Goal: Task Accomplishment & Management: Use online tool/utility

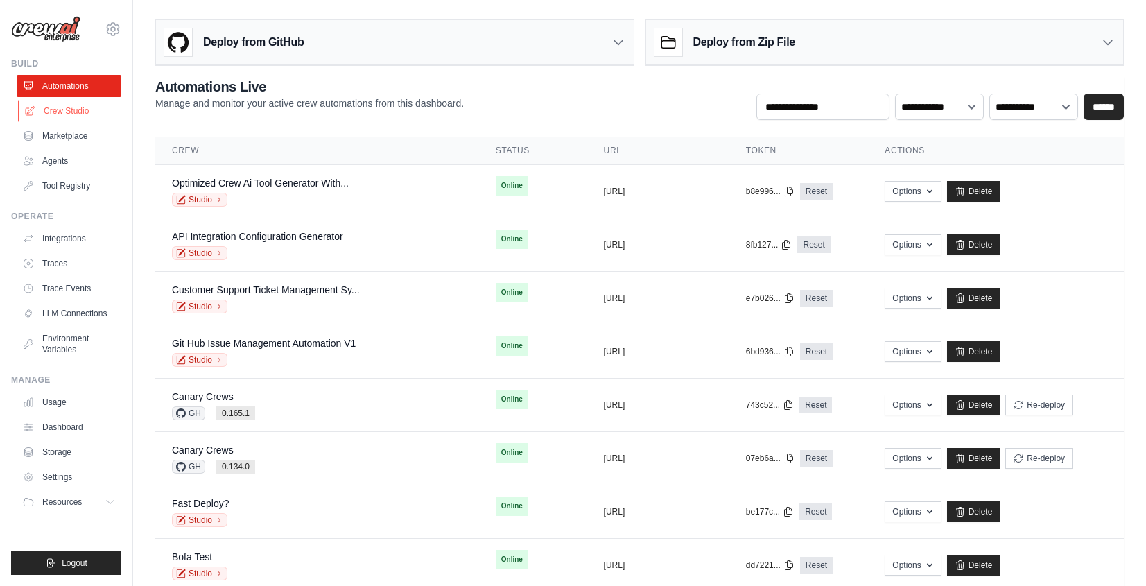
click at [82, 103] on link "Crew Studio" at bounding box center [70, 111] width 105 height 22
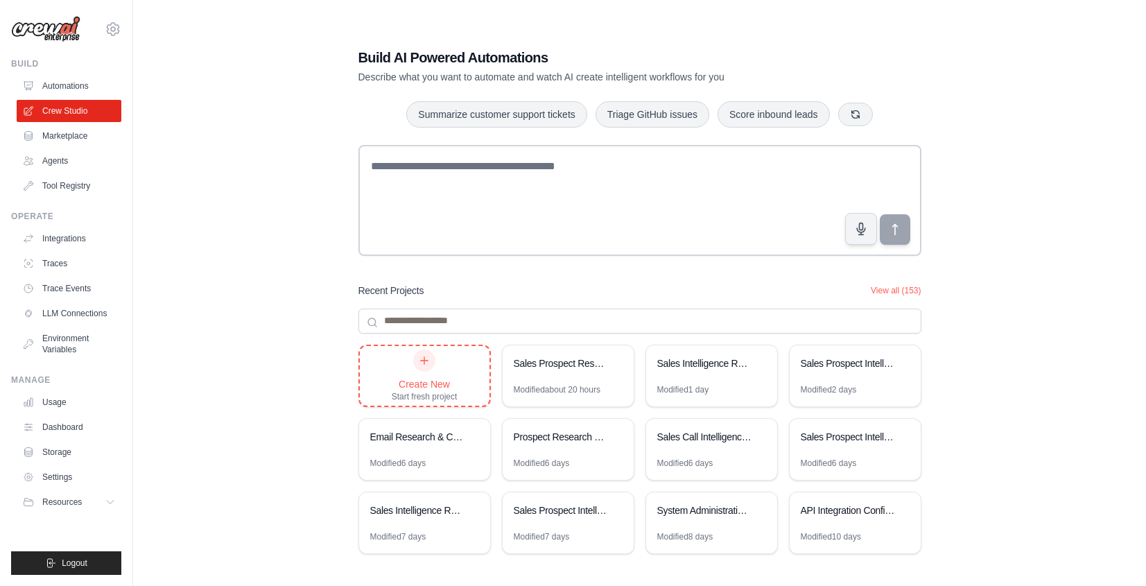
click at [459, 366] on div "Create New Start fresh project" at bounding box center [425, 376] width 130 height 60
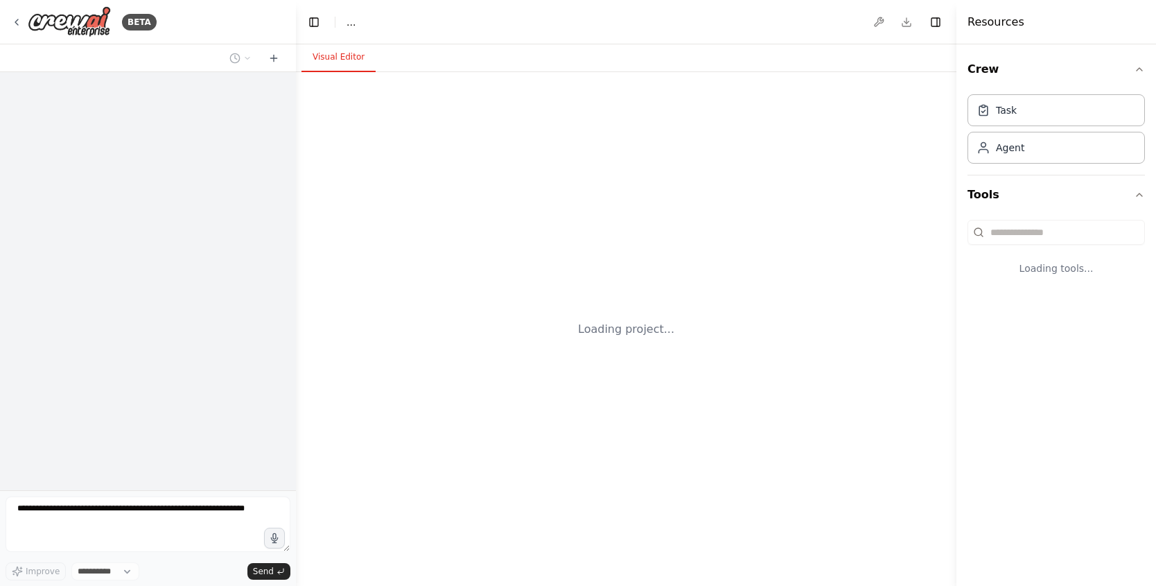
select select "****"
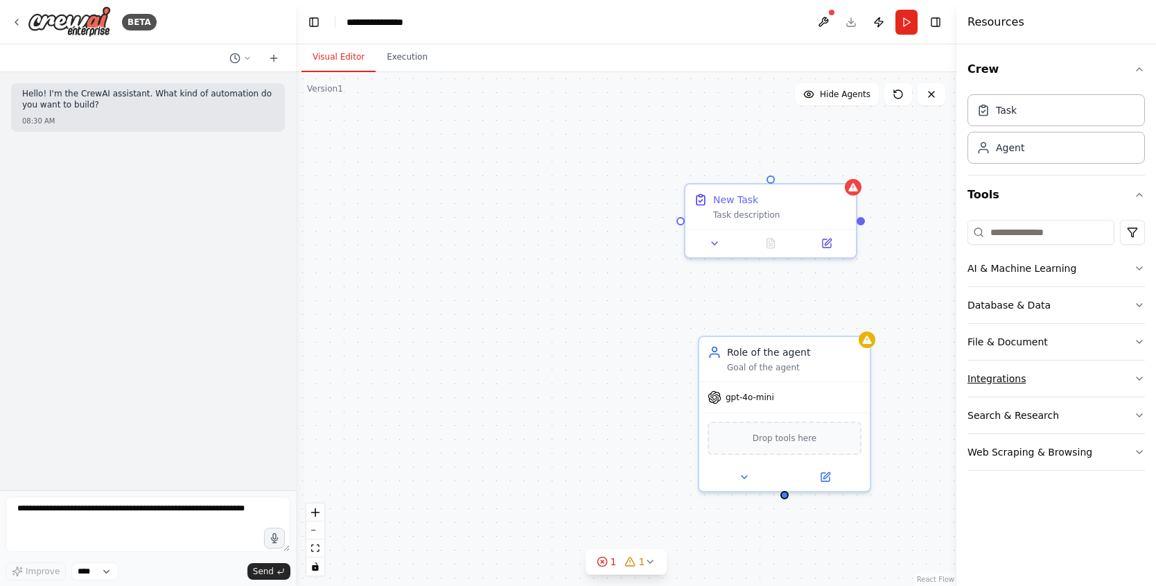
click at [999, 381] on div "Integrations" at bounding box center [997, 378] width 58 height 14
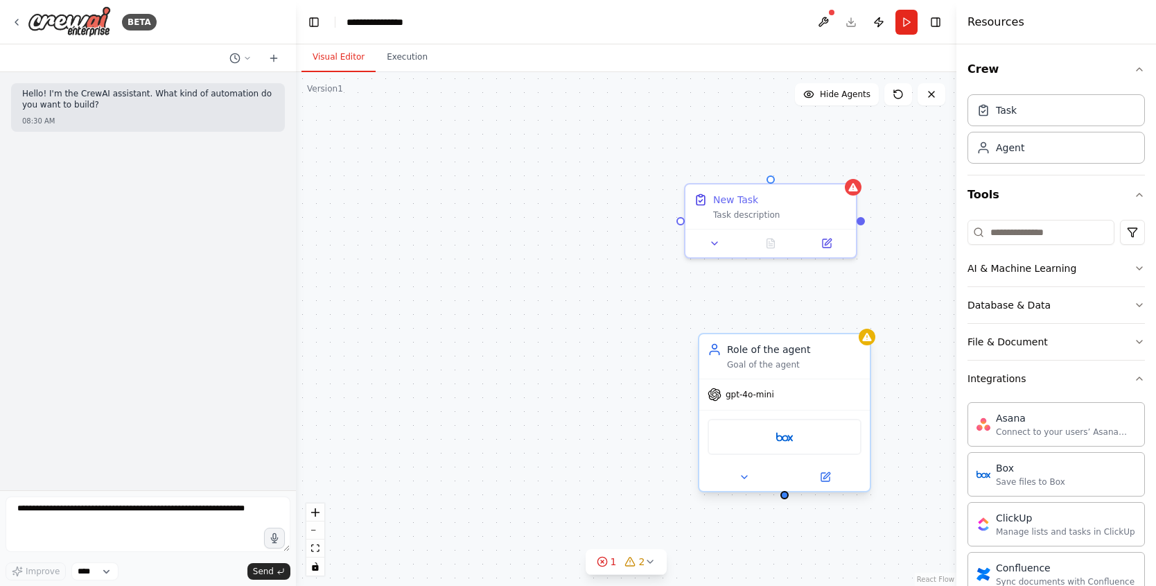
click at [814, 387] on div "gpt-4o-mini" at bounding box center [784, 394] width 170 height 30
click at [858, 324] on button at bounding box center [859, 320] width 18 height 18
click at [858, 316] on icon at bounding box center [859, 319] width 8 height 8
click at [855, 319] on button at bounding box center [860, 319] width 18 height 18
click at [859, 318] on icon at bounding box center [862, 319] width 8 height 8
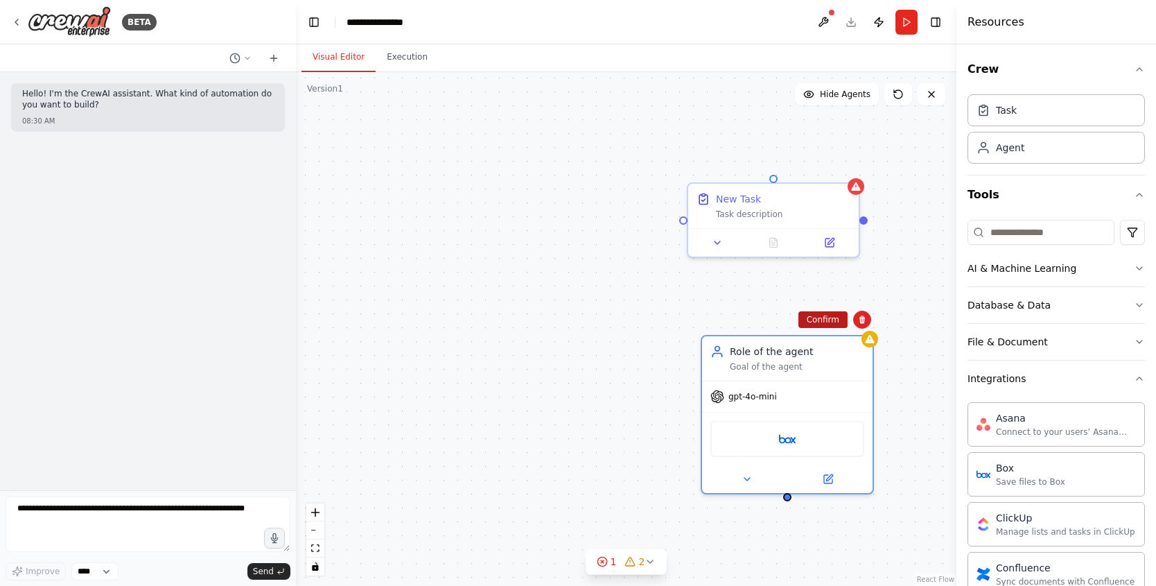
click at [828, 322] on button "Confirm" at bounding box center [822, 319] width 49 height 17
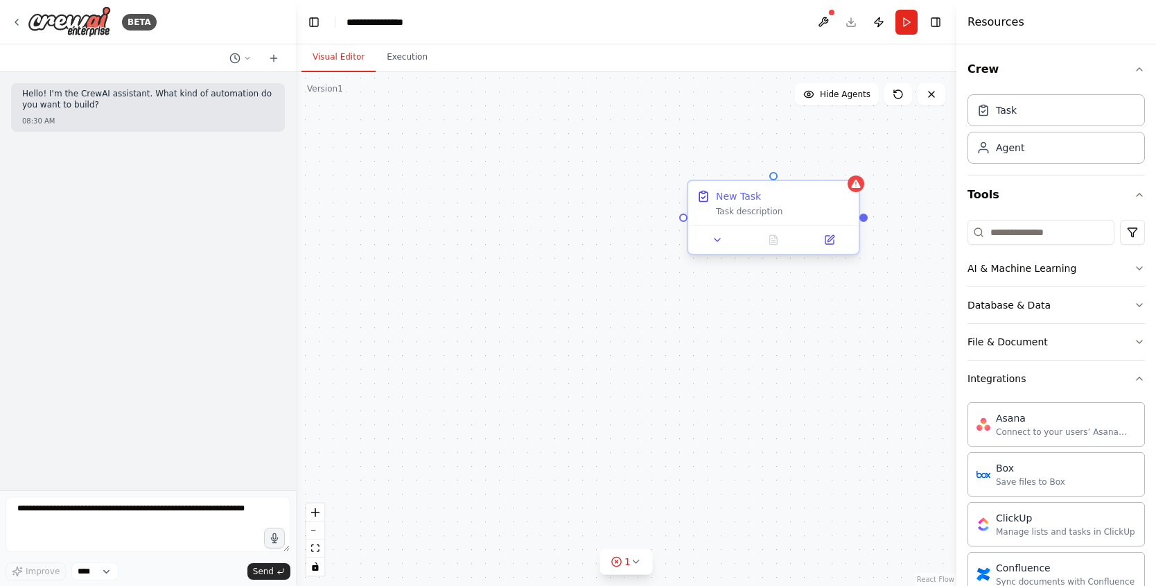
click at [821, 209] on div "Task description" at bounding box center [783, 211] width 134 height 11
click at [847, 173] on button at bounding box center [848, 168] width 18 height 18
click at [816, 169] on button "Confirm" at bounding box center [809, 168] width 49 height 17
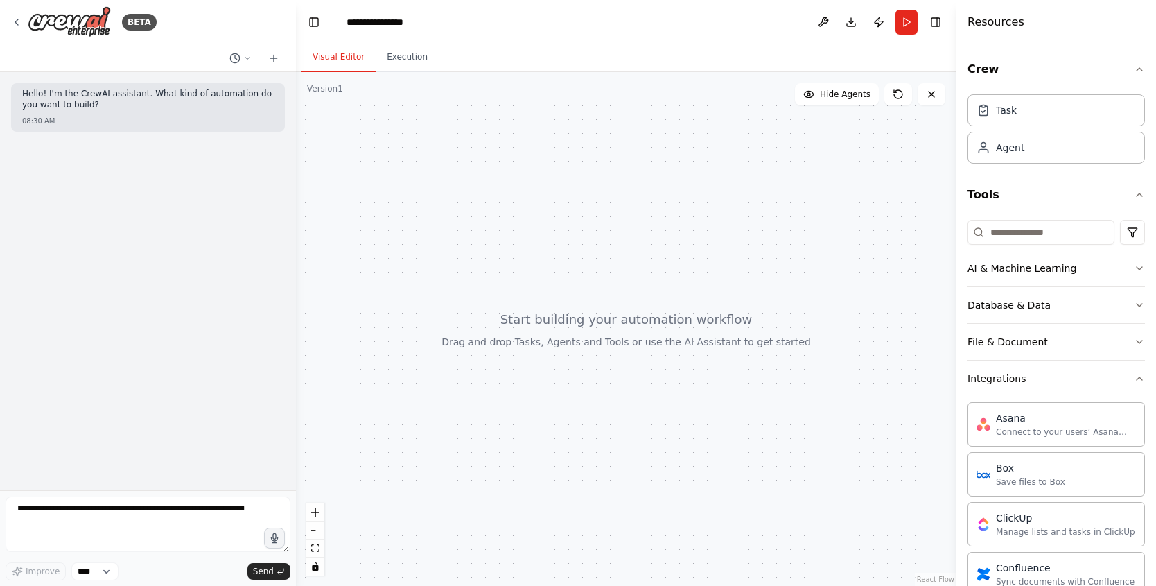
drag, startPoint x: 938, startPoint y: 17, endPoint x: 898, endPoint y: 53, distance: 53.5
click at [938, 17] on button "Toggle Right Sidebar" at bounding box center [935, 21] width 19 height 19
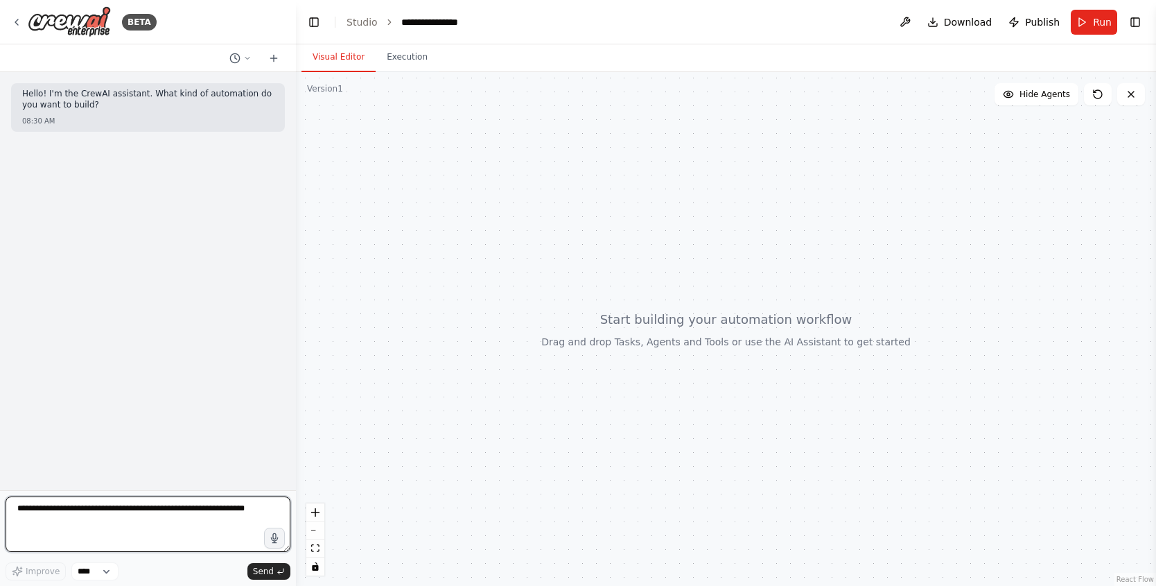
click at [175, 514] on textarea at bounding box center [148, 523] width 285 height 55
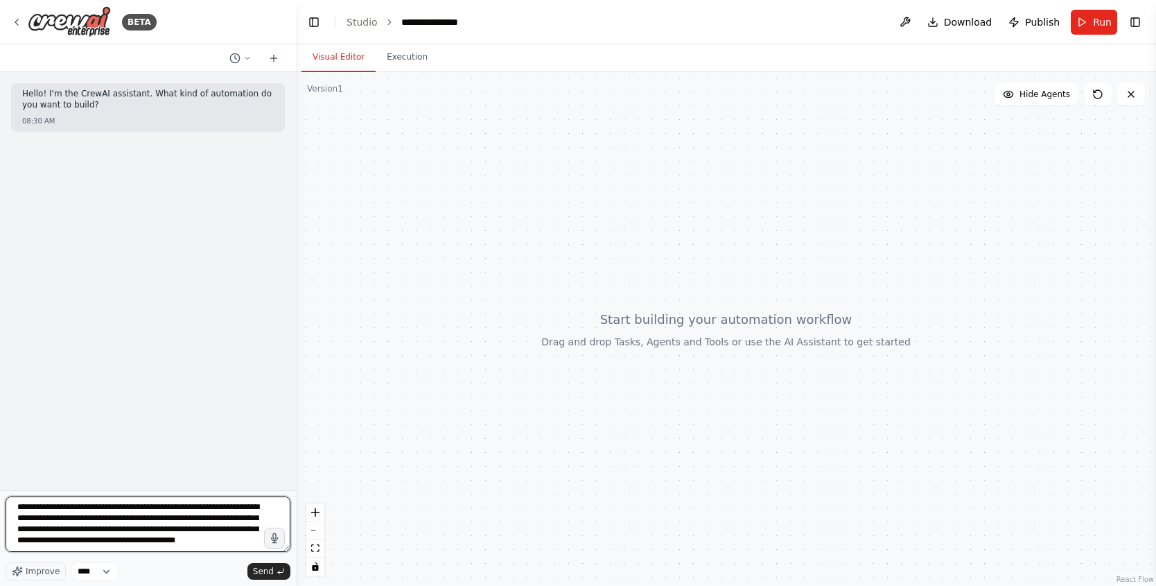
type textarea "**********"
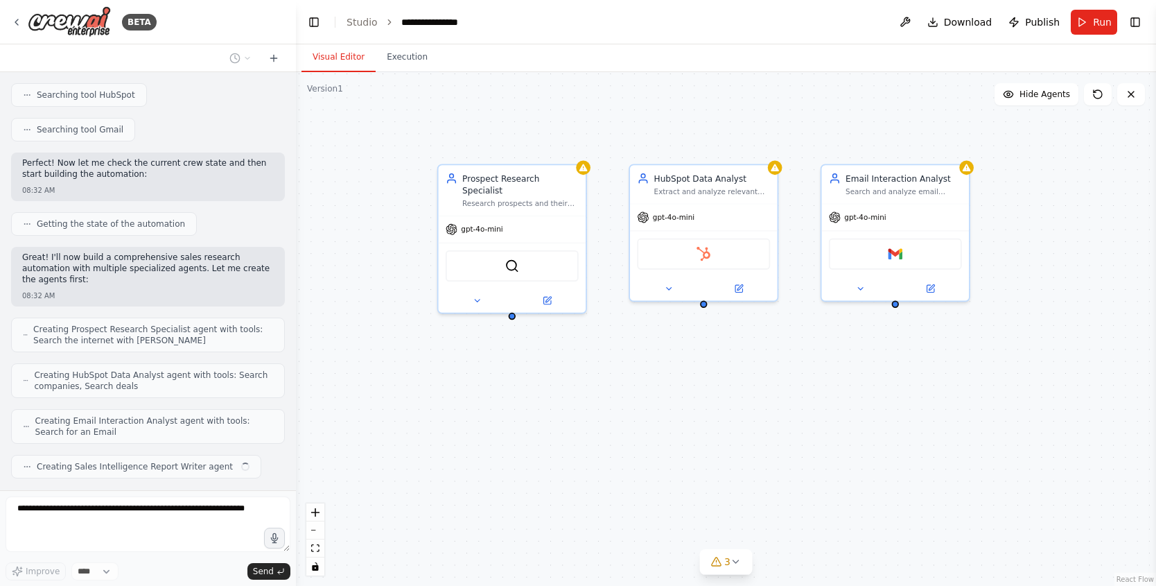
scroll to position [376, 0]
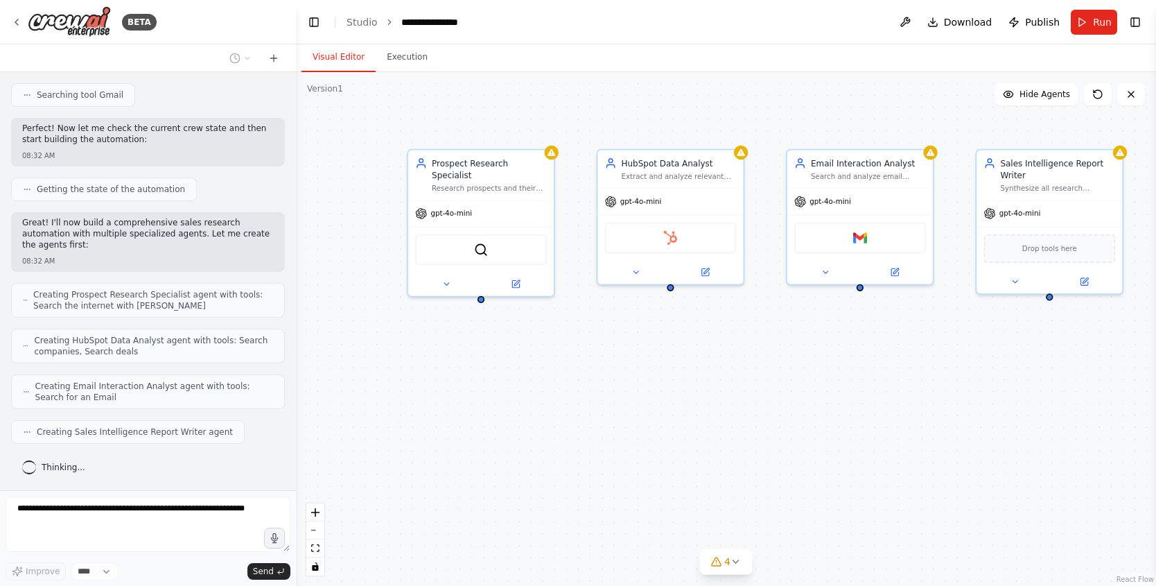
drag, startPoint x: 963, startPoint y: 357, endPoint x: 934, endPoint y: 344, distance: 31.7
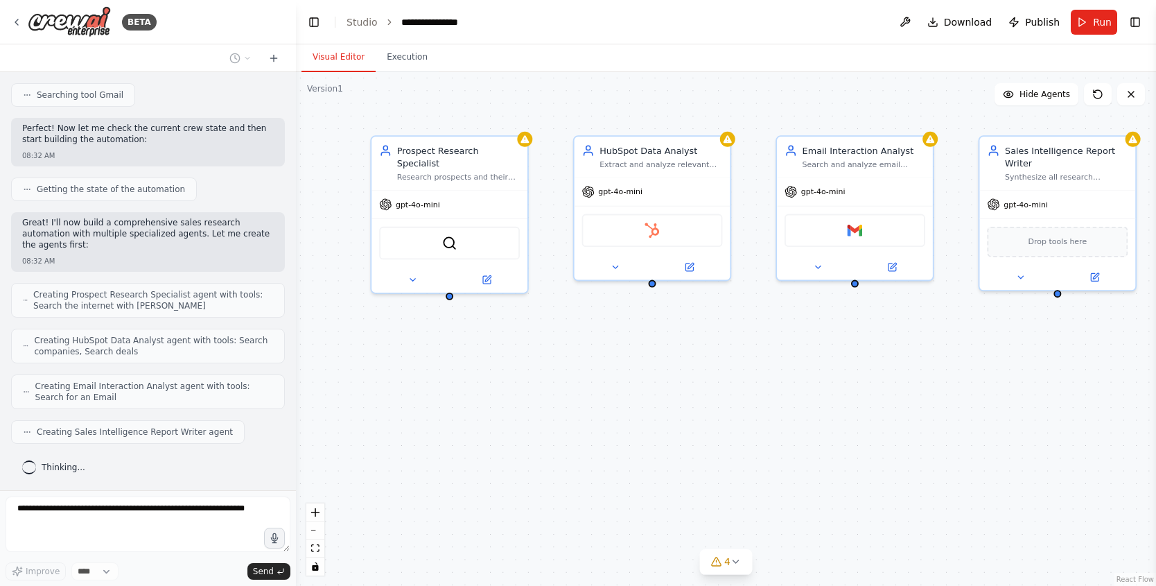
scroll to position [459, 0]
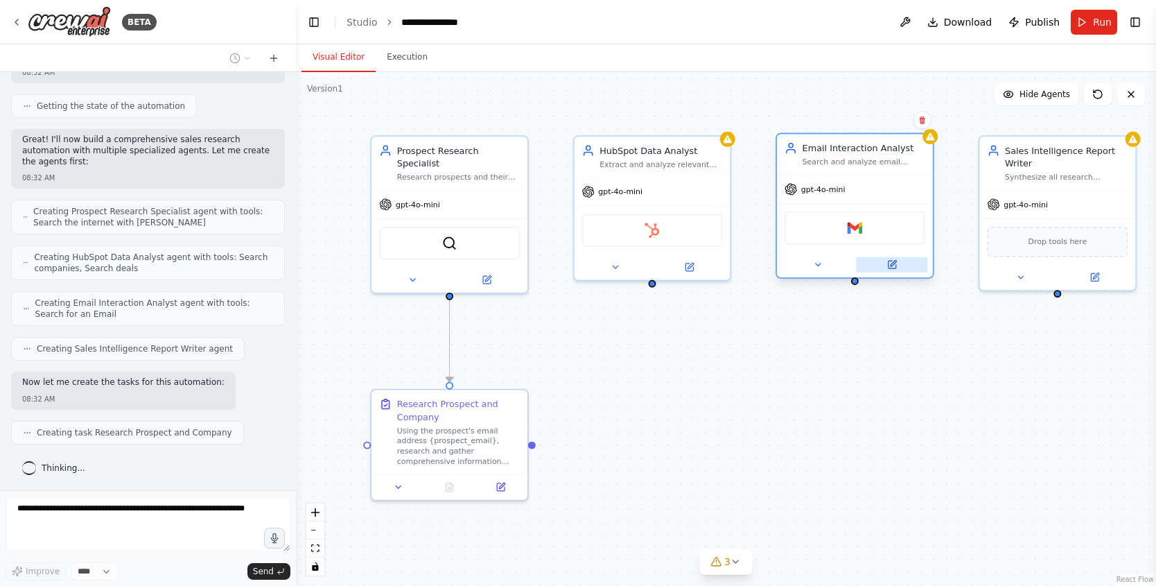
click at [889, 260] on icon at bounding box center [892, 264] width 10 height 10
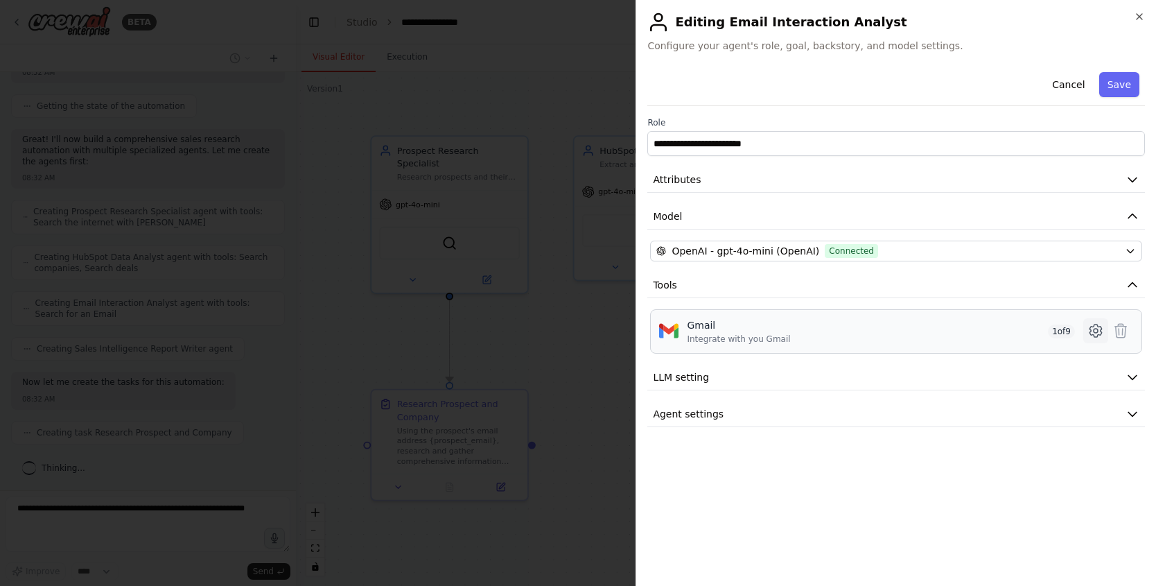
click at [1088, 329] on icon at bounding box center [1095, 330] width 17 height 17
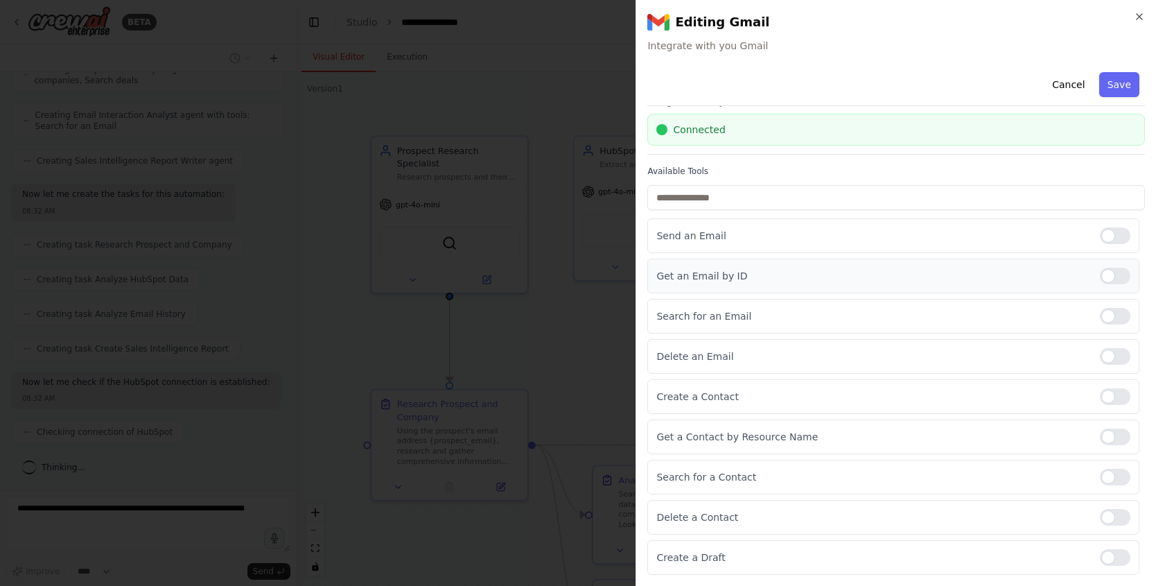
scroll to position [682, 0]
click at [1062, 76] on button "Cancel" at bounding box center [1068, 84] width 49 height 25
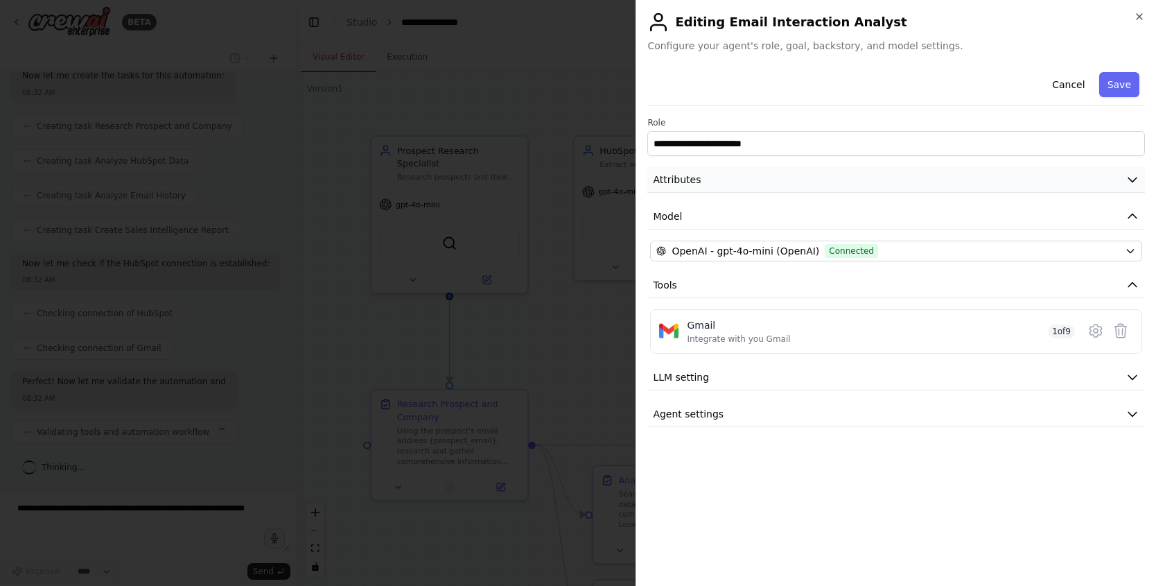
scroll to position [776, 0]
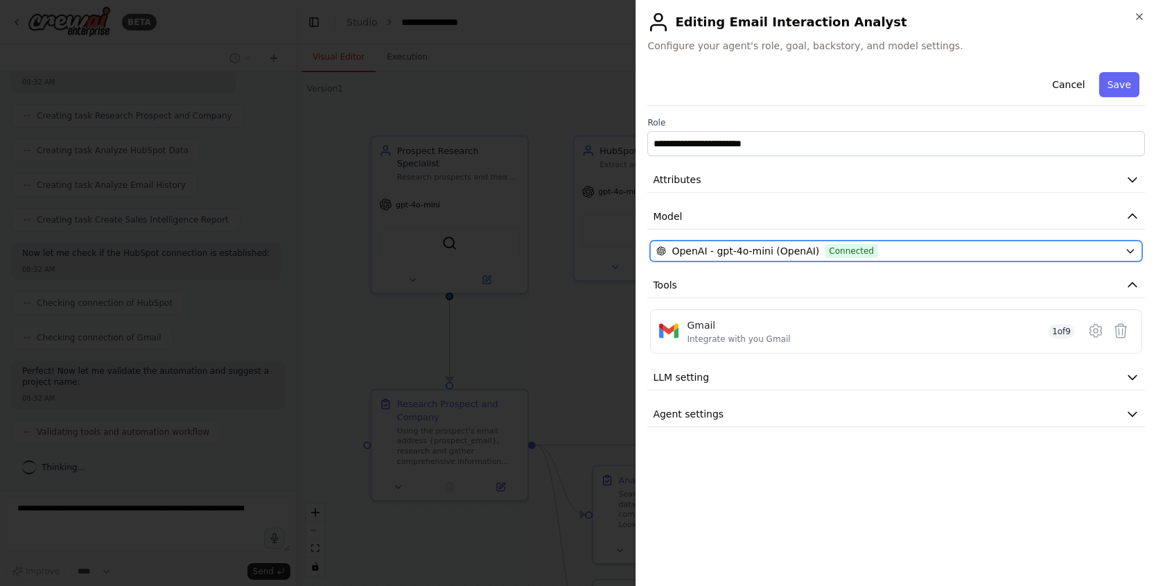
click at [738, 247] on span "OpenAI - gpt-4o-mini (OpenAI)" at bounding box center [746, 251] width 148 height 14
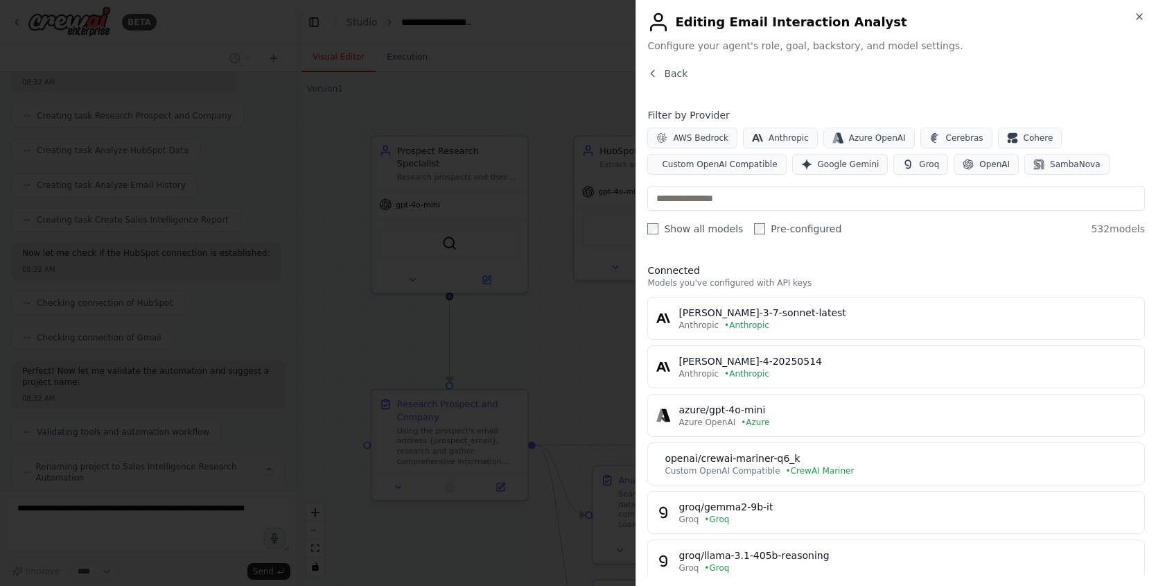
scroll to position [822, 0]
click at [660, 70] on button "Back" at bounding box center [667, 74] width 40 height 14
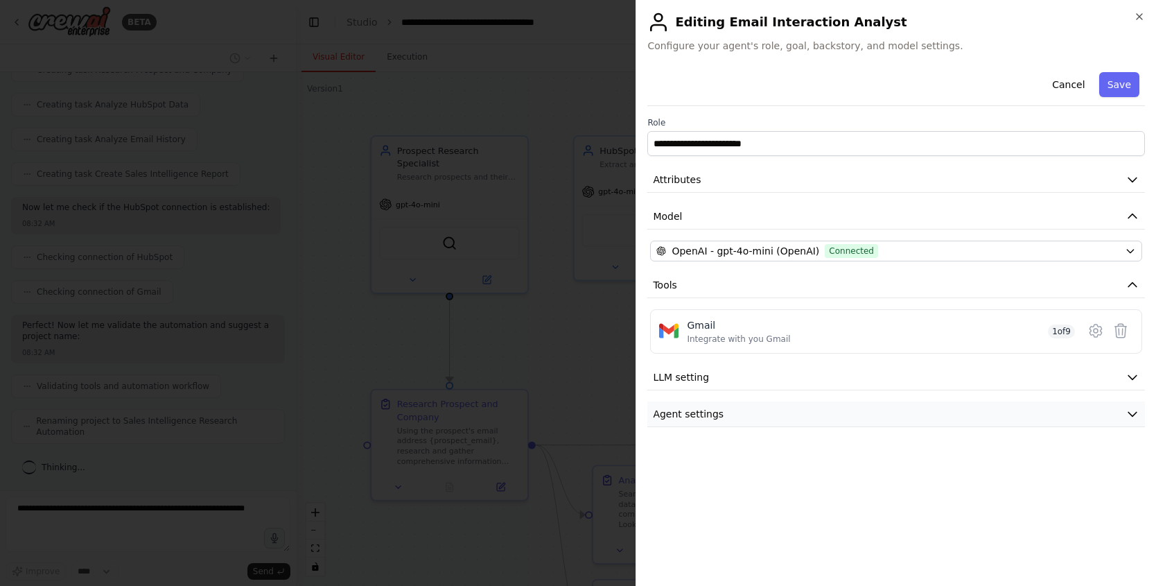
click at [1013, 405] on button "Agent settings" at bounding box center [896, 414] width 498 height 26
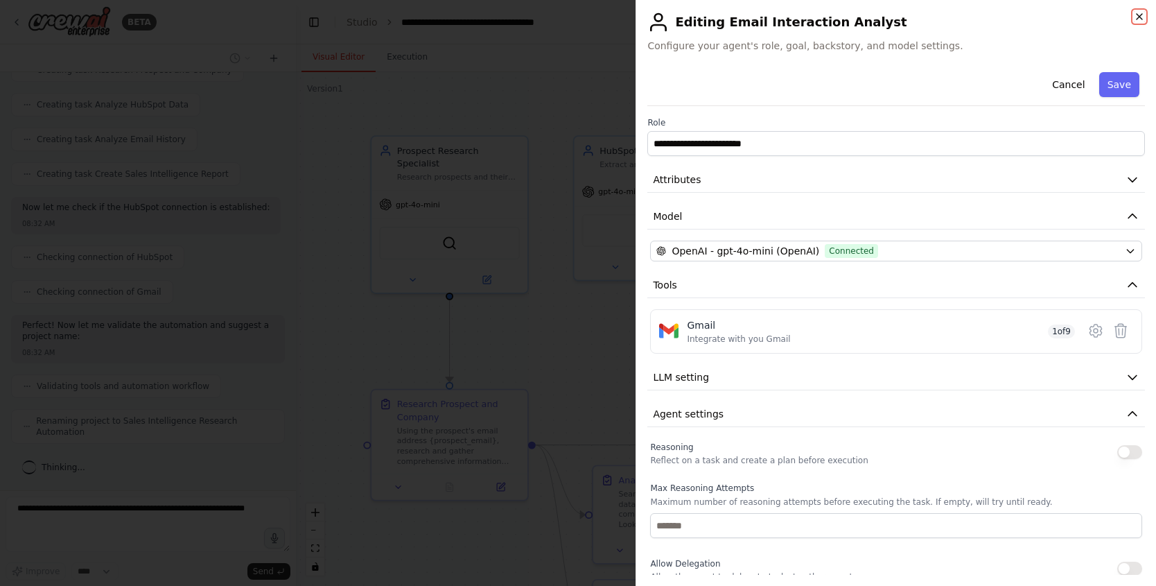
click at [1135, 17] on icon "button" at bounding box center [1139, 16] width 11 height 11
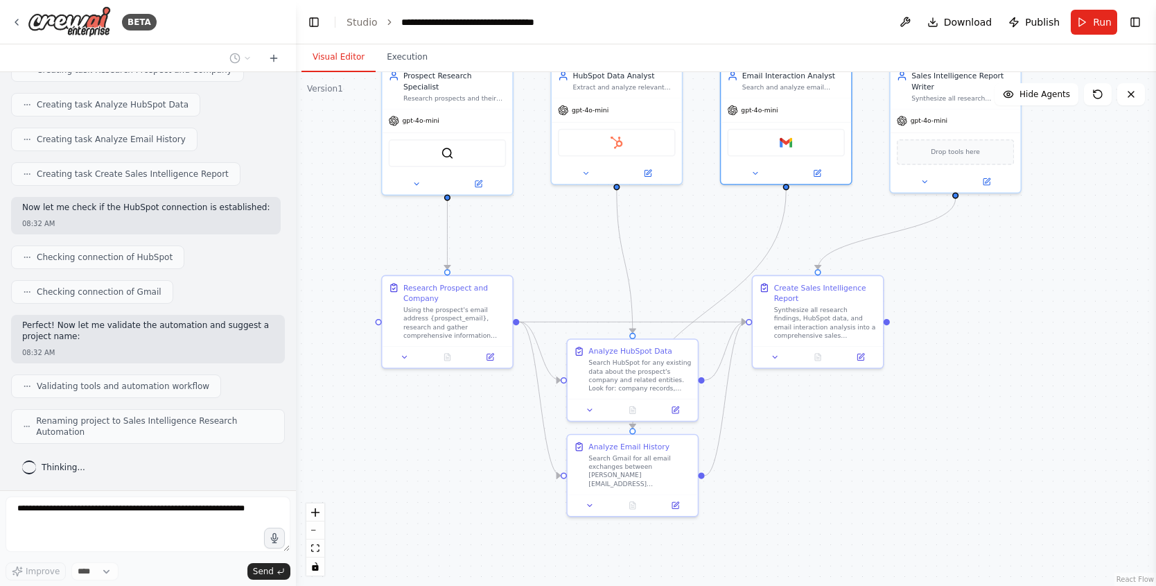
drag, startPoint x: 1072, startPoint y: 414, endPoint x: 974, endPoint y: 306, distance: 145.2
drag, startPoint x: 844, startPoint y: 283, endPoint x: 984, endPoint y: 280, distance: 140.0
click at [984, 280] on div "Create Sales Intelligence Report" at bounding box center [962, 290] width 103 height 21
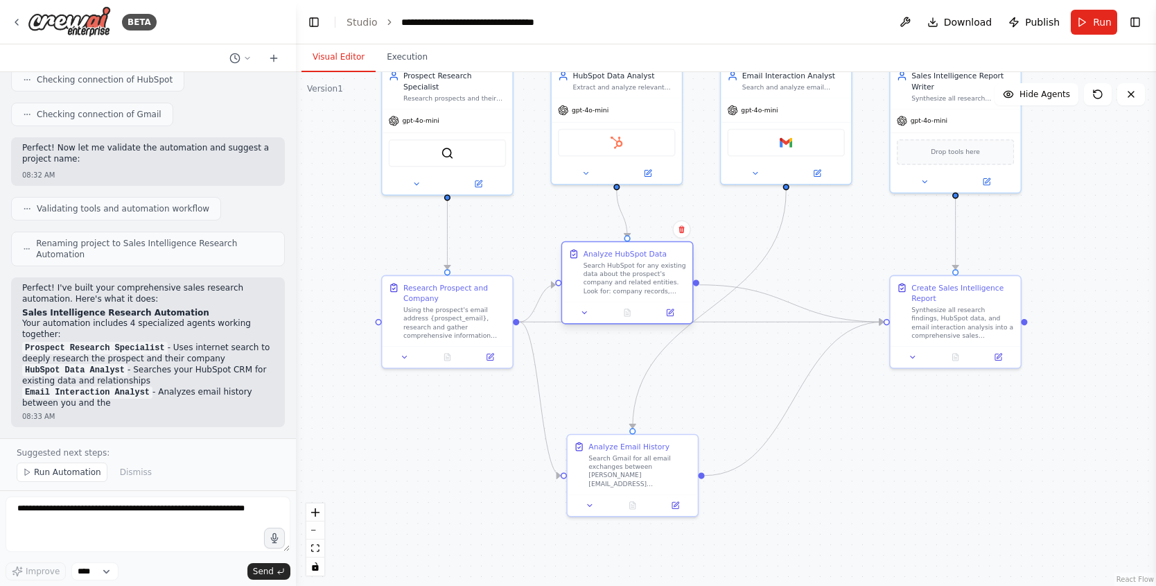
drag, startPoint x: 635, startPoint y: 343, endPoint x: 623, endPoint y: 253, distance: 90.9
click at [623, 253] on div "Analyze HubSpot Data Search HubSpot for any existing data about the prospect's …" at bounding box center [635, 271] width 103 height 46
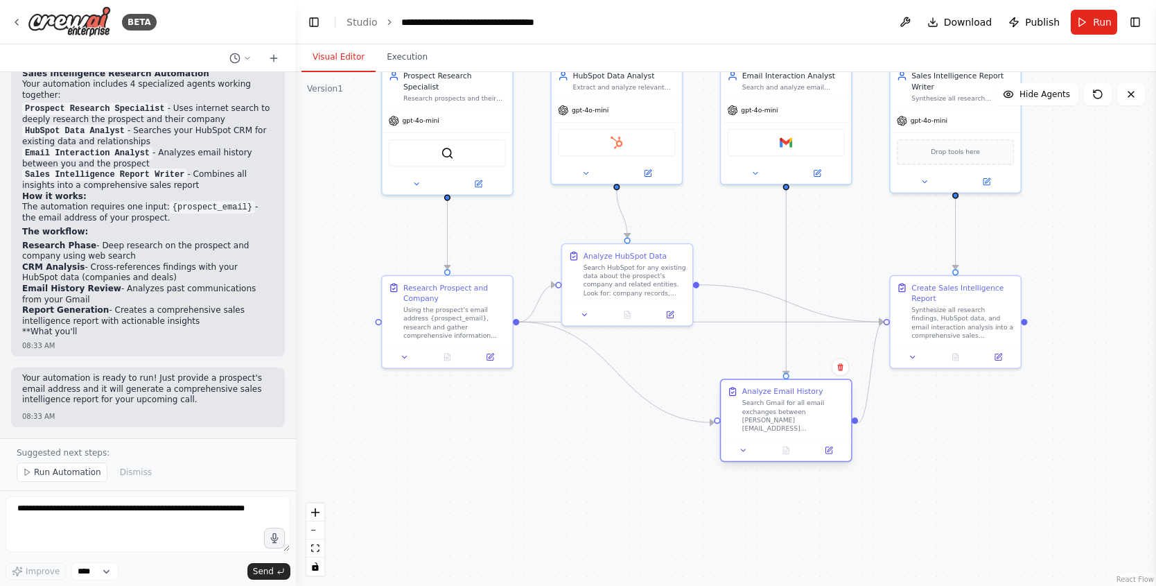
drag, startPoint x: 655, startPoint y: 449, endPoint x: 775, endPoint y: 405, distance: 127.8
click at [775, 405] on div "Search Gmail for all email exchanges between joao@crewai.com and {prospect_emai…" at bounding box center [793, 416] width 103 height 34
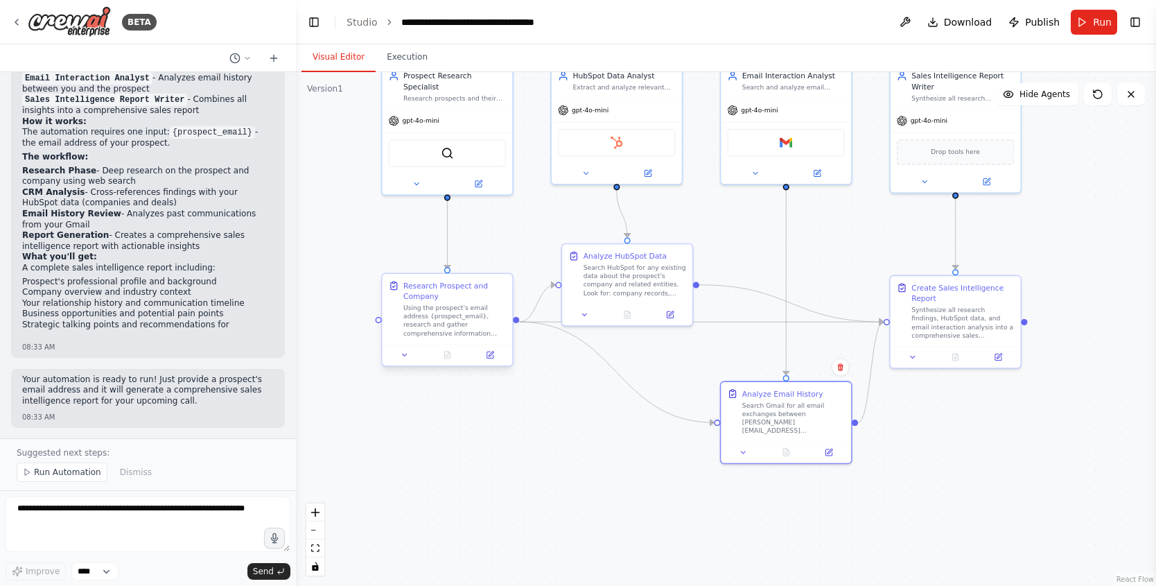
scroll to position [1327, 0]
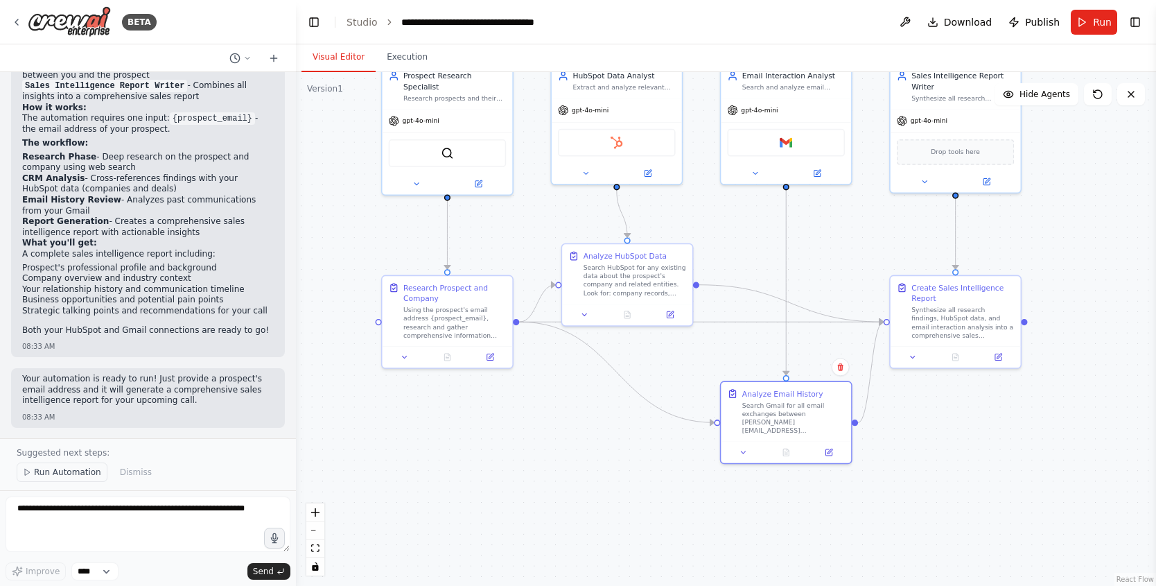
click at [60, 467] on span "Run Automation" at bounding box center [67, 471] width 67 height 11
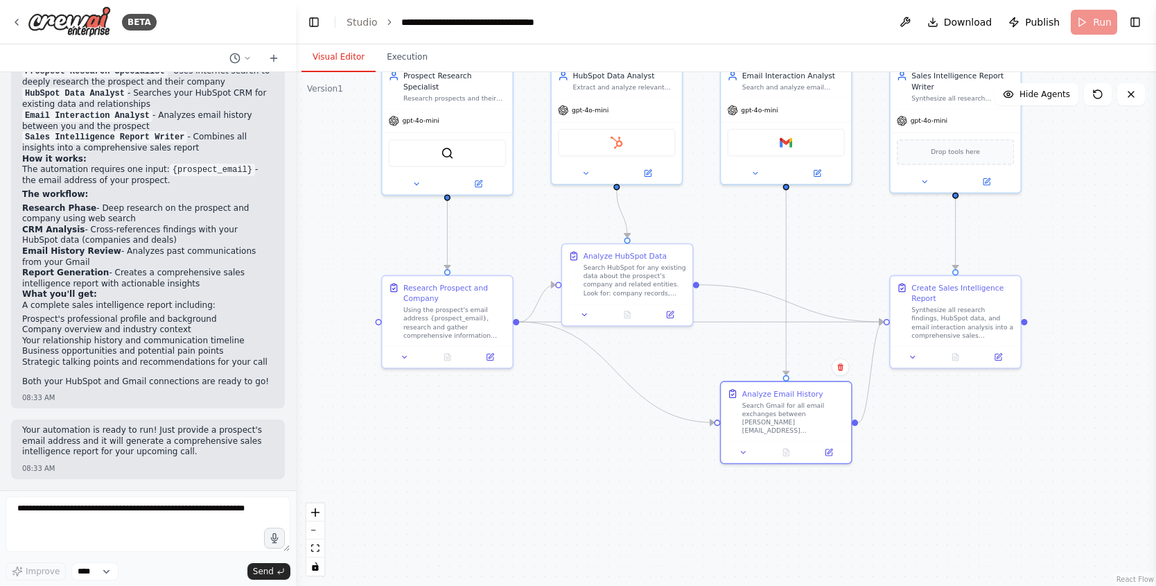
scroll to position [1275, 0]
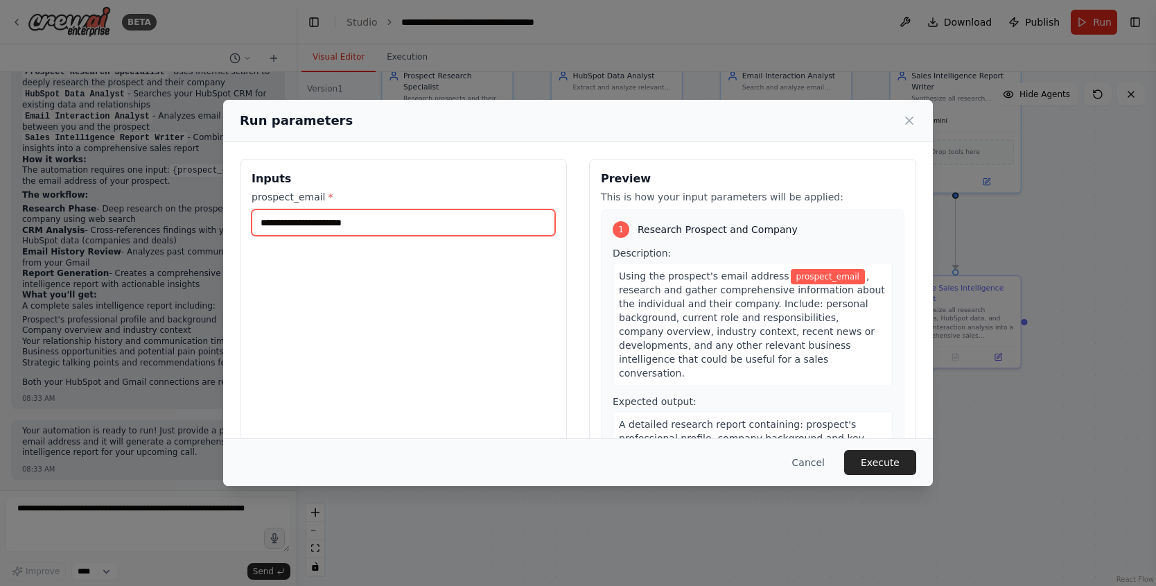
click at [477, 230] on input "prospect_email *" at bounding box center [404, 222] width 304 height 26
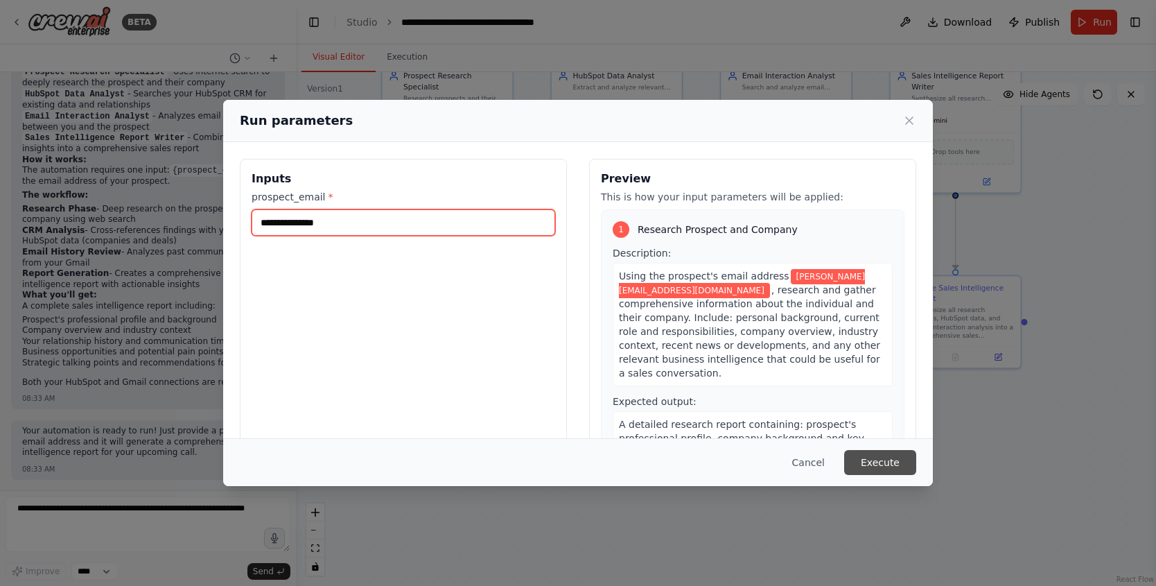
type input "**********"
click at [878, 459] on button "Execute" at bounding box center [880, 462] width 72 height 25
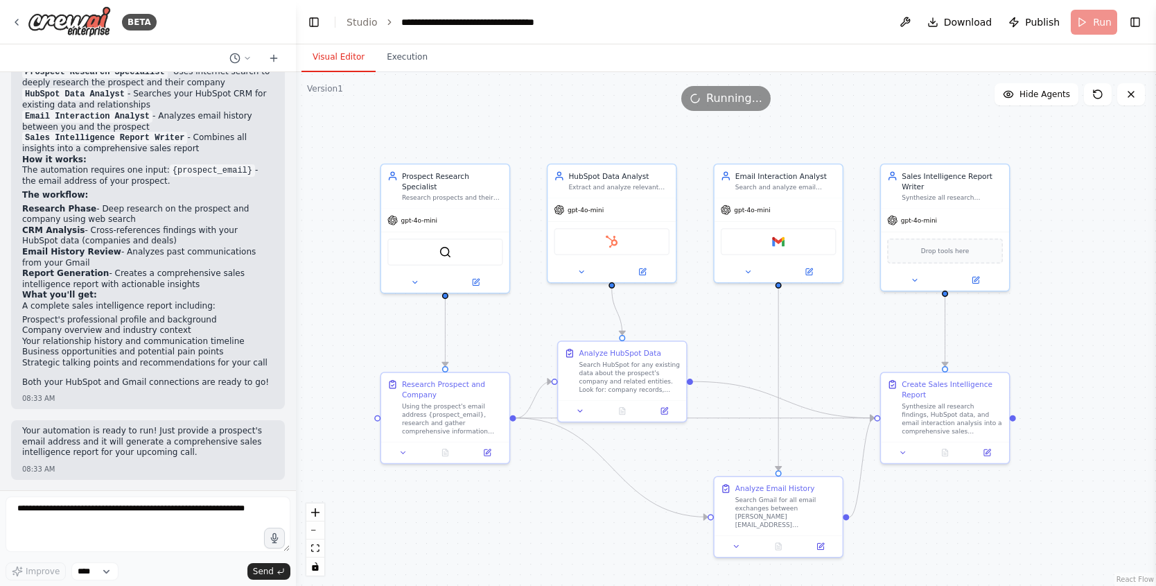
drag, startPoint x: 679, startPoint y: 387, endPoint x: 674, endPoint y: 478, distance: 91.6
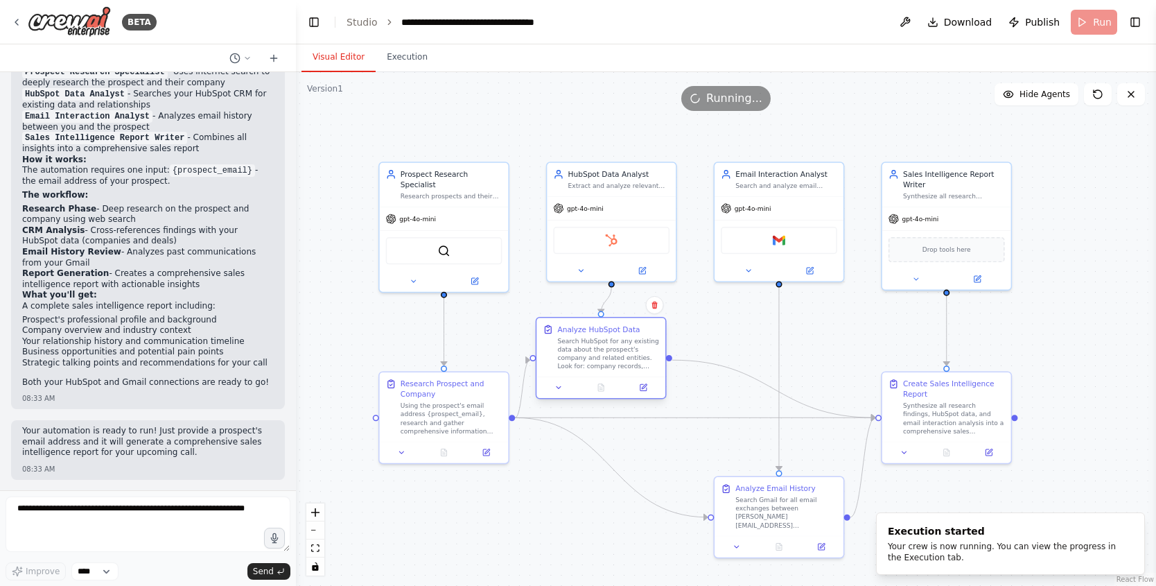
drag, startPoint x: 620, startPoint y: 365, endPoint x: 604, endPoint y: 346, distance: 25.1
click at [604, 346] on div "Search HubSpot for any existing data about the prospect's company and related e…" at bounding box center [608, 353] width 102 height 33
drag, startPoint x: 604, startPoint y: 347, endPoint x: 614, endPoint y: 348, distance: 10.4
click at [614, 348] on div "Search HubSpot for any existing data about the prospect's company and related e…" at bounding box center [619, 353] width 102 height 33
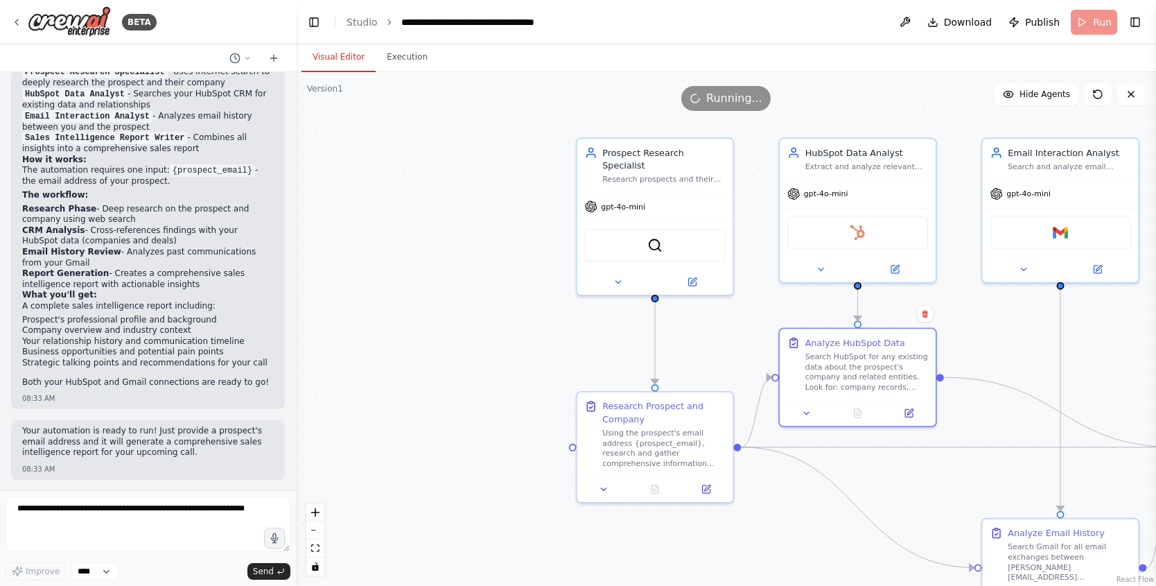
drag, startPoint x: 366, startPoint y: 327, endPoint x: 590, endPoint y: 342, distance: 224.3
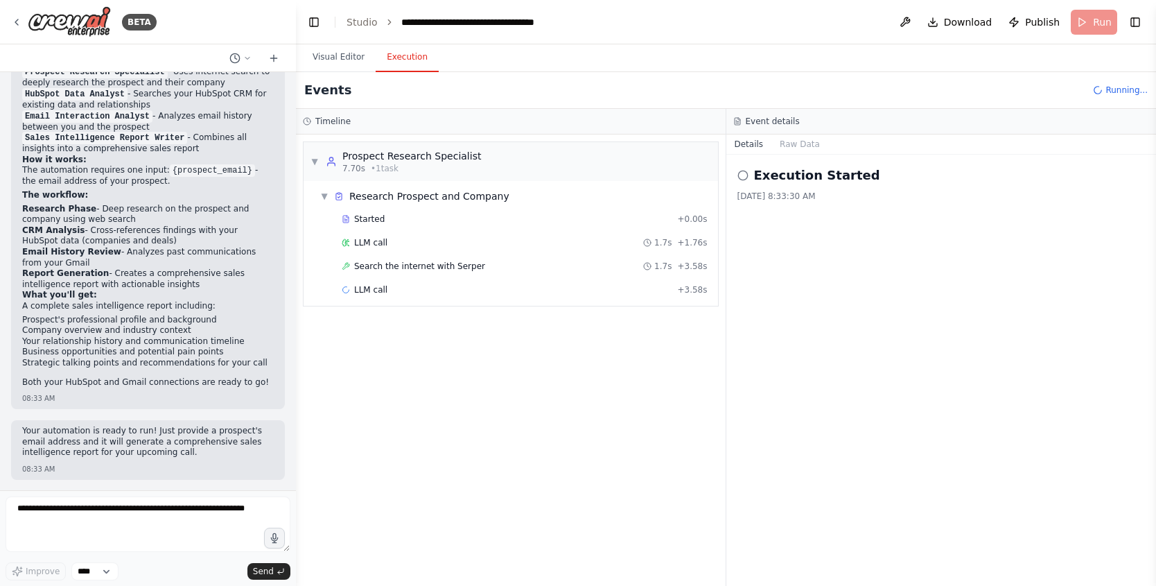
click at [396, 61] on button "Execution" at bounding box center [407, 57] width 63 height 29
click at [375, 240] on span "LLM call" at bounding box center [370, 242] width 33 height 11
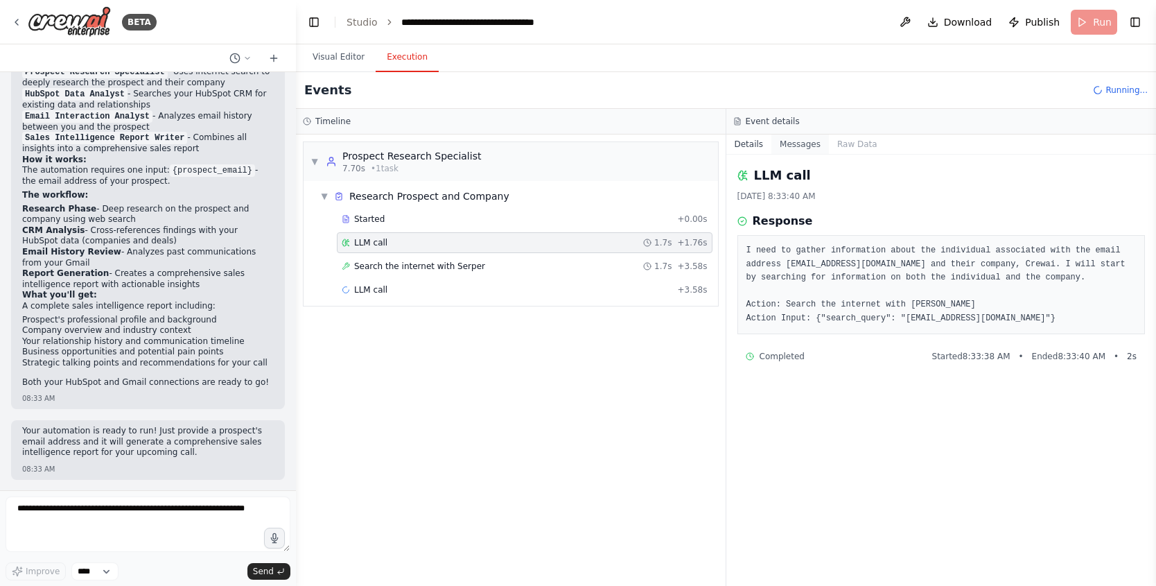
click at [812, 141] on button "Messages" at bounding box center [800, 143] width 58 height 19
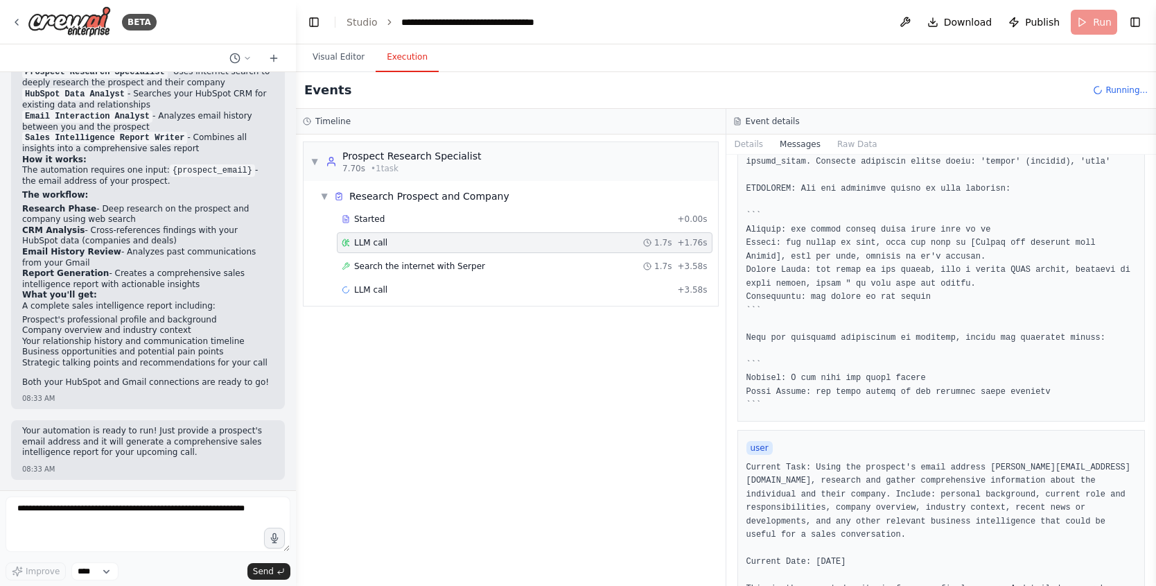
scroll to position [289, 0]
click at [850, 139] on button "Raw Data" at bounding box center [857, 143] width 57 height 19
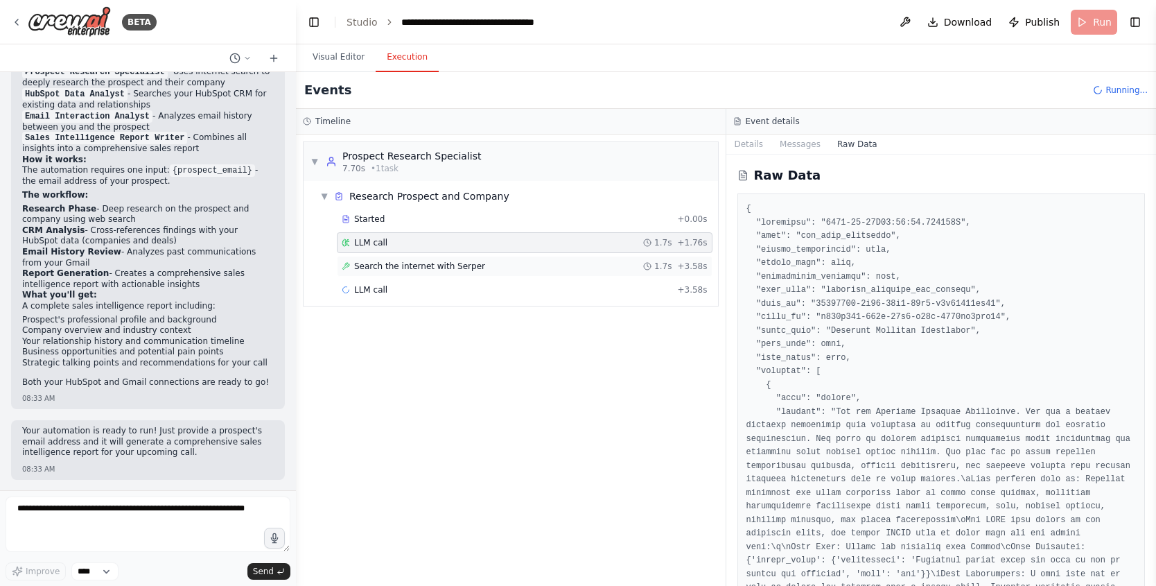
click at [517, 269] on div "Search the internet with Serper 1.7s + 3.58s" at bounding box center [525, 266] width 366 height 11
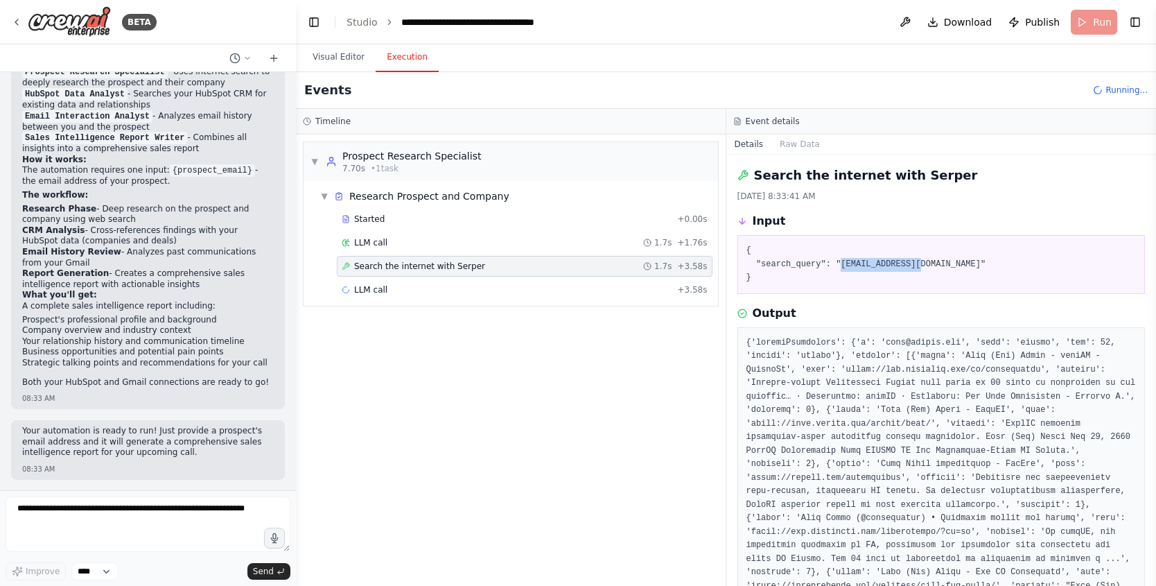
drag, startPoint x: 843, startPoint y: 263, endPoint x: 960, endPoint y: 261, distance: 117.1
click at [960, 261] on pre "{ "search_query": "joao@crewai.com" }" at bounding box center [941, 264] width 390 height 41
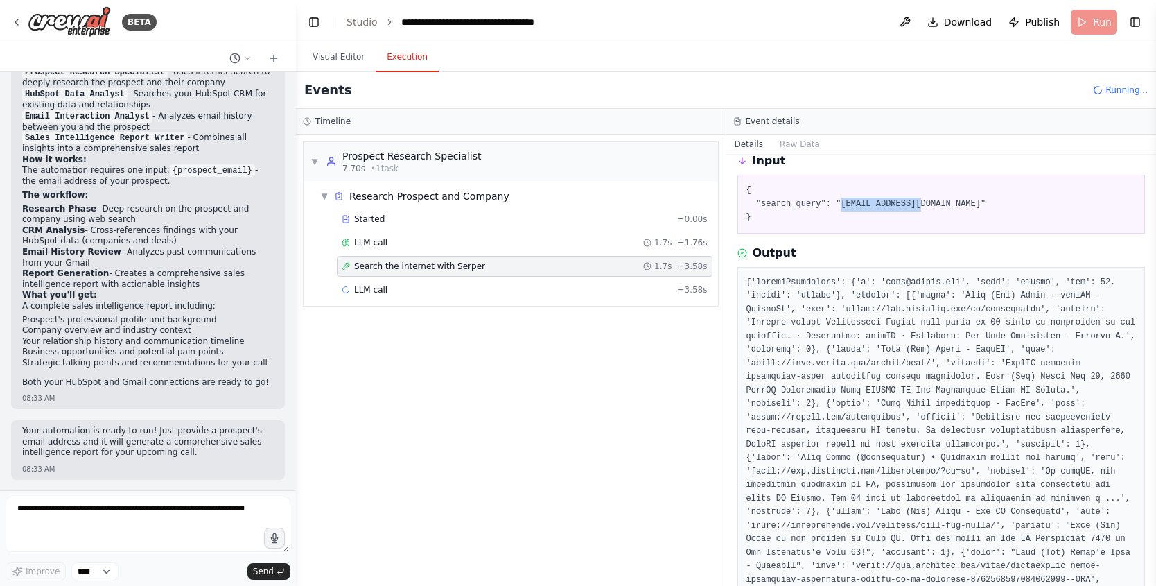
scroll to position [132, 0]
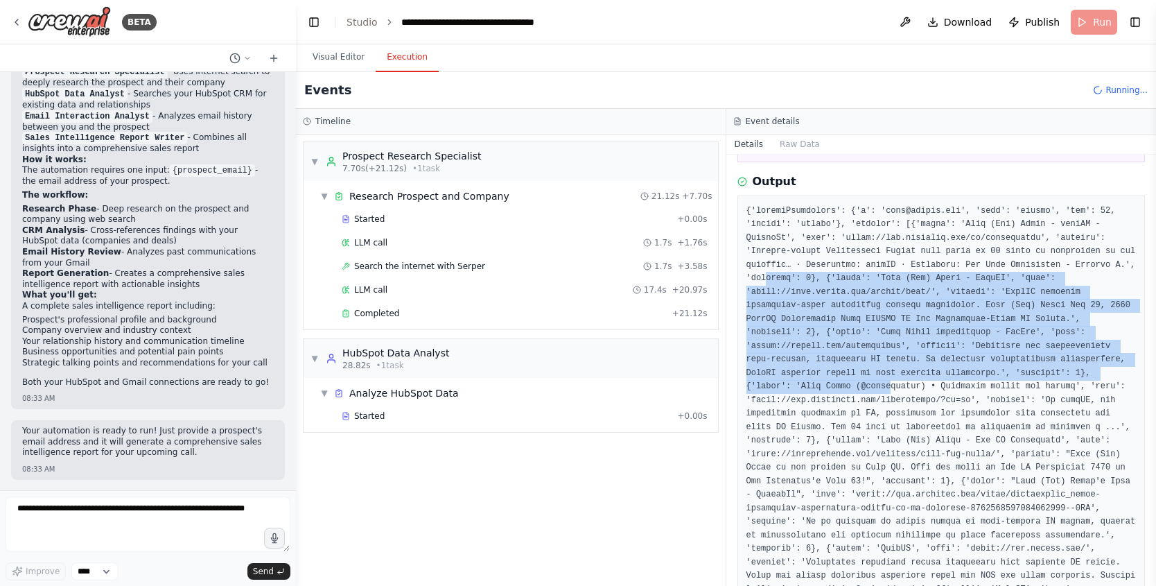
drag, startPoint x: 839, startPoint y: 284, endPoint x: 987, endPoint y: 428, distance: 206.3
click at [972, 388] on pre at bounding box center [941, 481] width 390 height 554
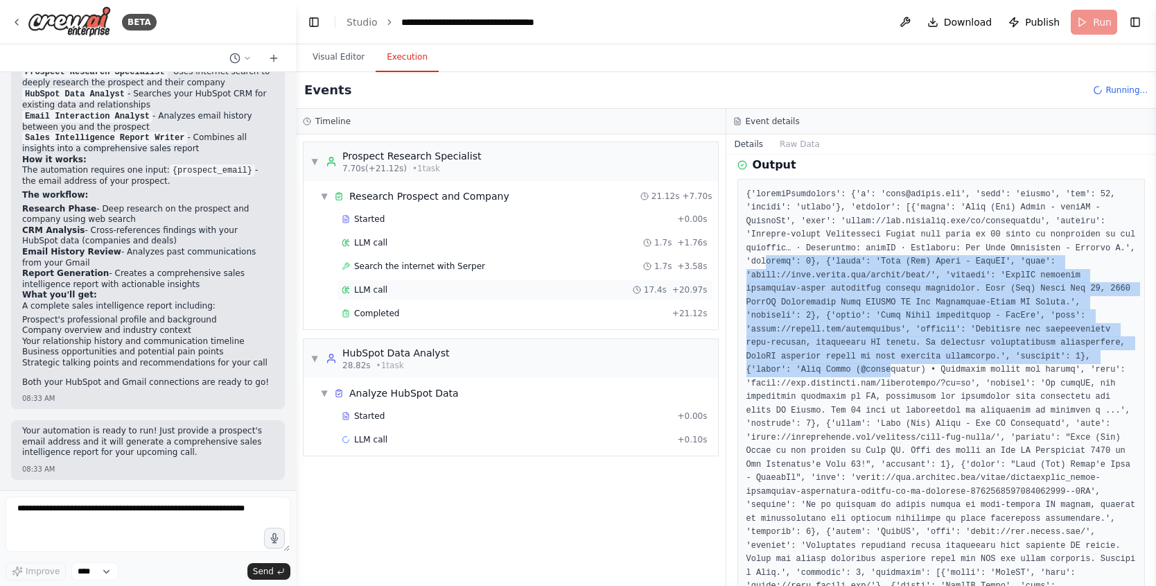
scroll to position [150, 0]
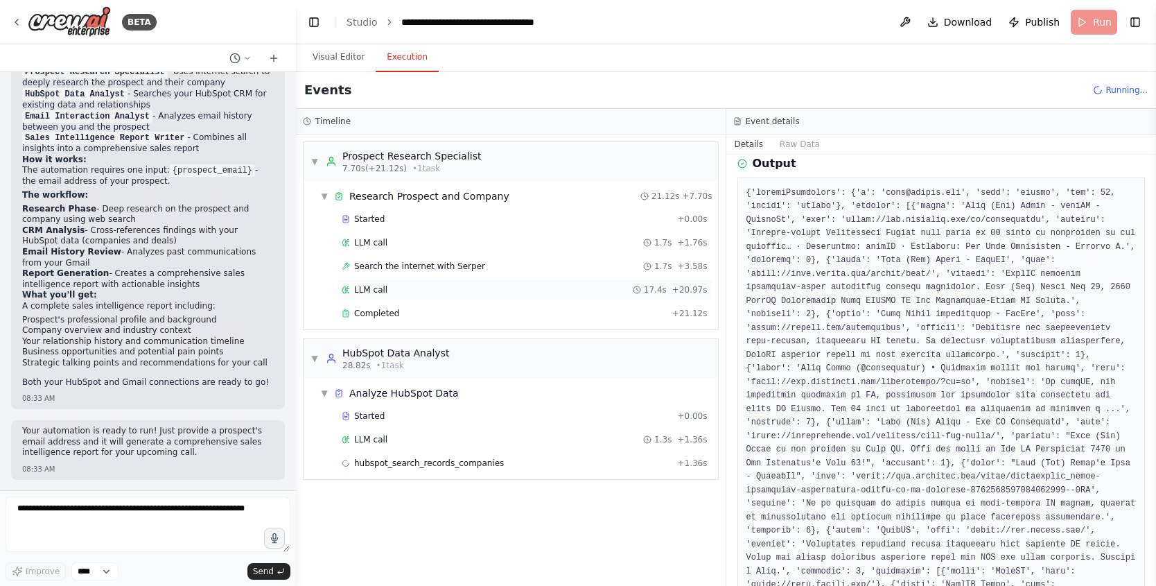
click at [514, 286] on div "LLM call 17.4s + 20.97s" at bounding box center [525, 289] width 366 height 11
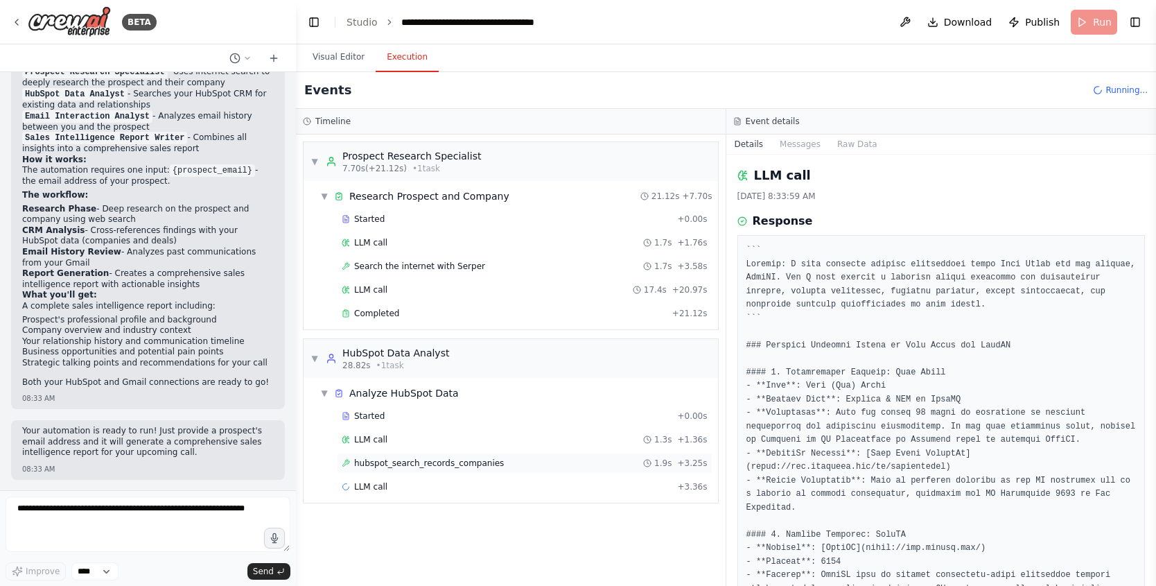
click at [450, 460] on span "hubspot_search_records_companies" at bounding box center [429, 462] width 150 height 11
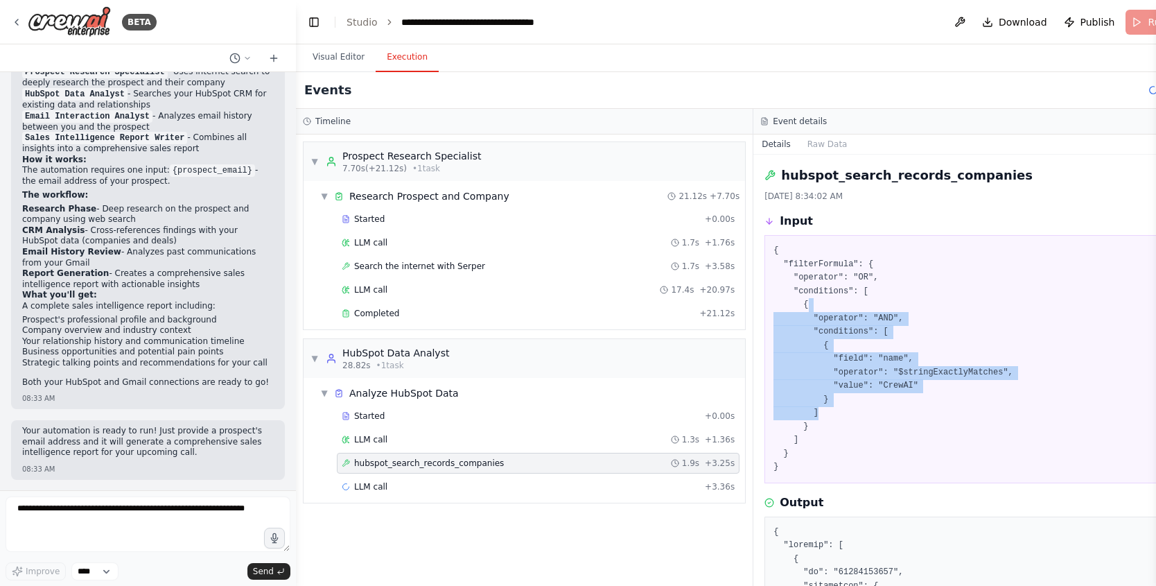
drag, startPoint x: 864, startPoint y: 334, endPoint x: 920, endPoint y: 410, distance: 94.7
click at [920, 410] on pre "{ "filterFormula": { "operator": "OR", "conditions": [ { "operator": "AND", "co…" at bounding box center [981, 359] width 417 height 230
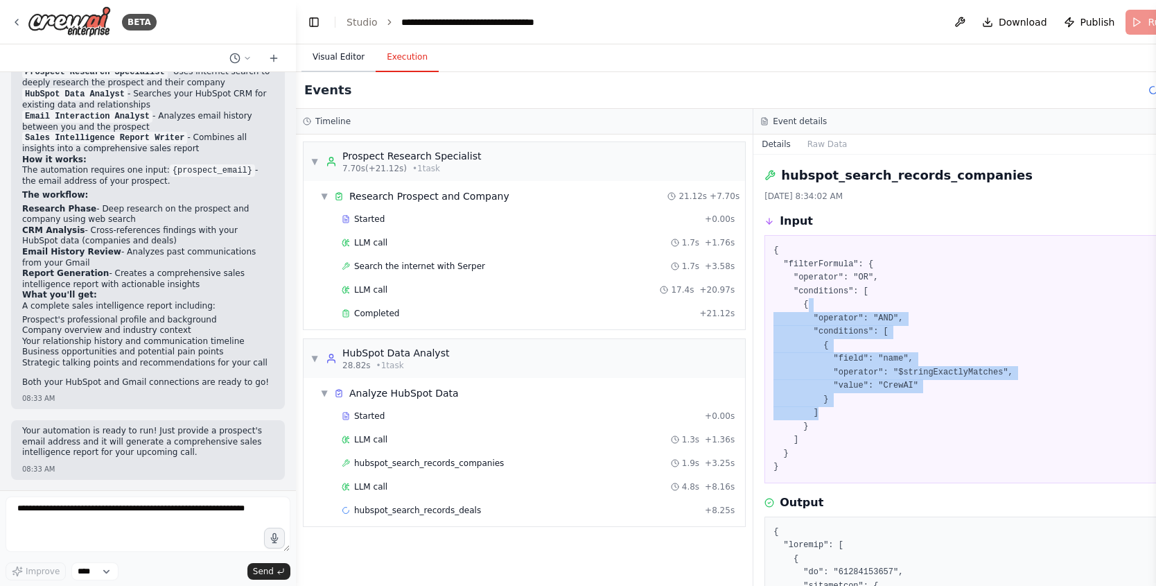
click at [348, 52] on button "Visual Editor" at bounding box center [338, 57] width 74 height 29
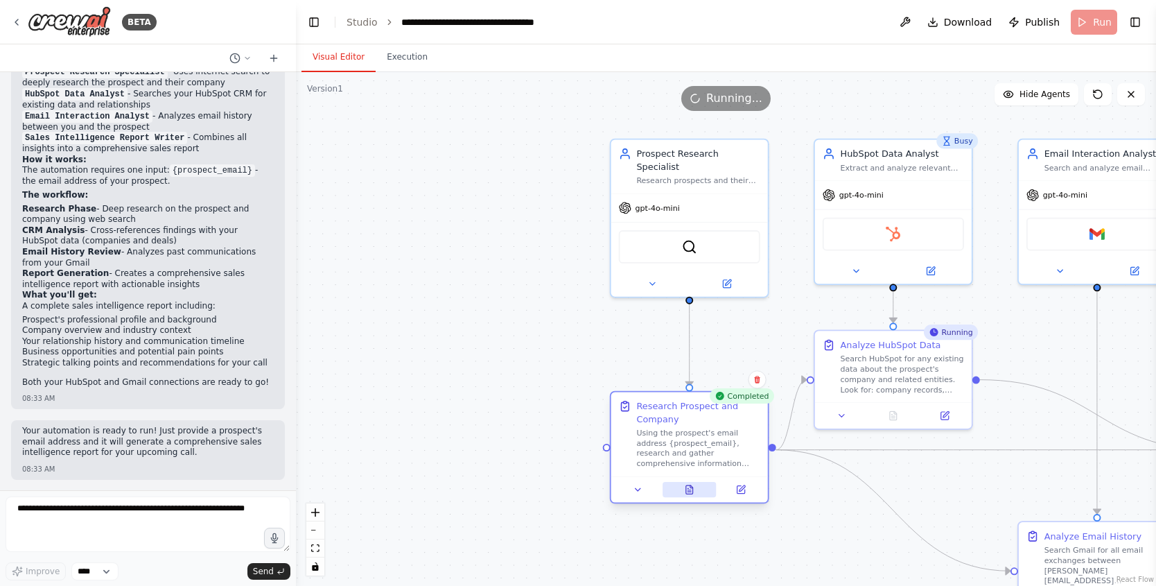
click at [686, 491] on icon at bounding box center [689, 489] width 7 height 8
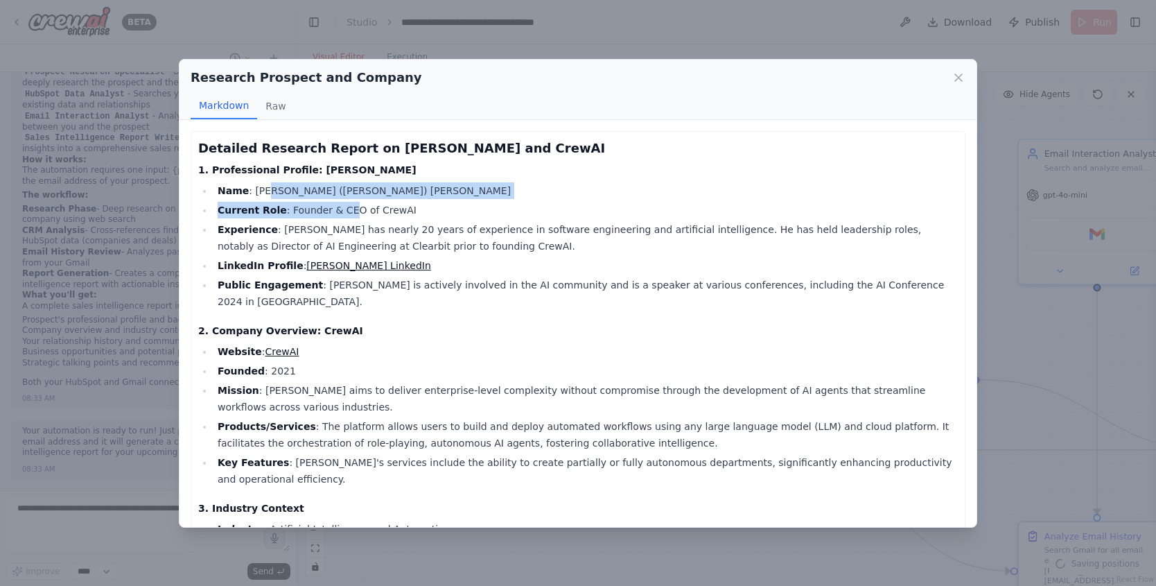
drag, startPoint x: 295, startPoint y: 197, endPoint x: 342, endPoint y: 203, distance: 47.5
click at [342, 203] on ul "Name : João (Joe) Moura Current Role : Founder & CEO of CrewAI Experience : Joã…" at bounding box center [578, 246] width 760 height 128
click at [322, 213] on li "Current Role : Founder & CEO of CrewAI" at bounding box center [585, 210] width 744 height 17
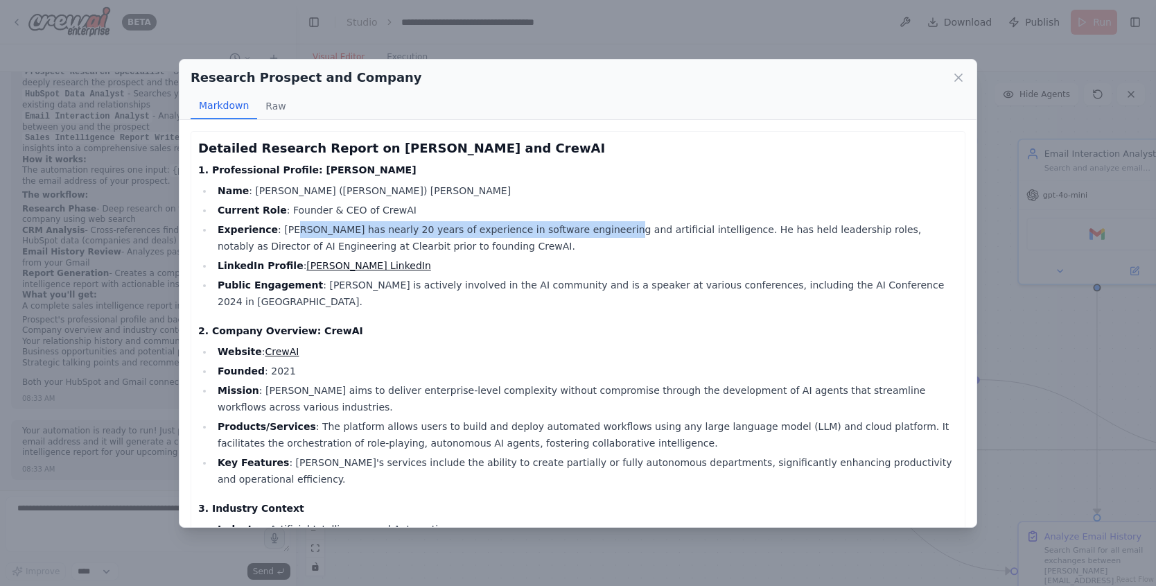
drag, startPoint x: 290, startPoint y: 233, endPoint x: 455, endPoint y: 301, distance: 179.0
click at [592, 229] on li "Experience : João has nearly 20 years of experience in software engineering and…" at bounding box center [585, 237] width 744 height 33
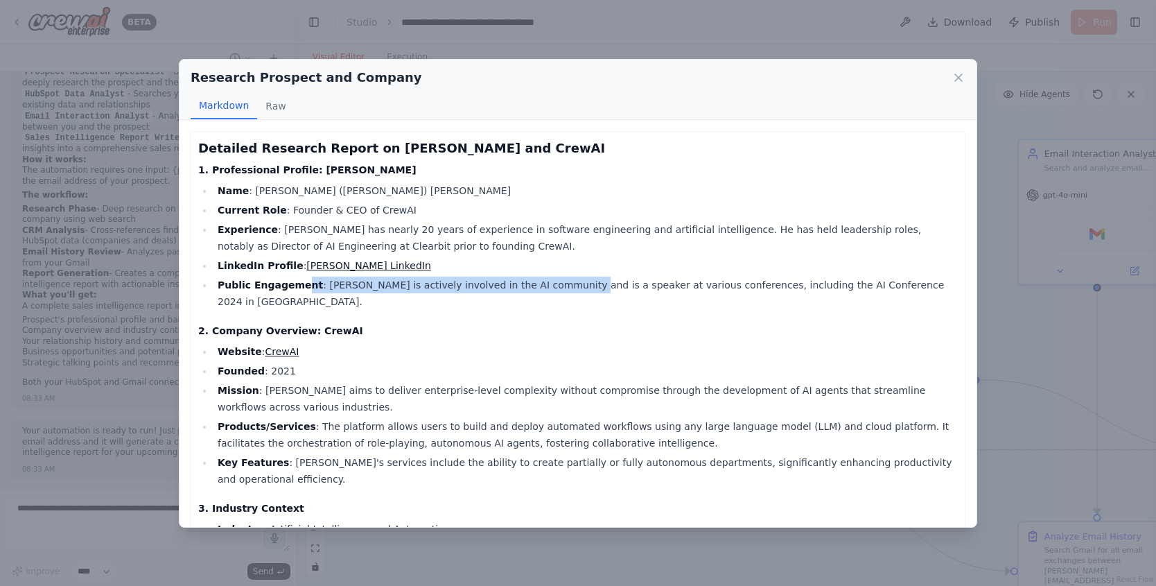
drag, startPoint x: 299, startPoint y: 287, endPoint x: 552, endPoint y: 283, distance: 253.7
click at [552, 283] on li "Public Engagement : João is actively involved in the AI community and is a spea…" at bounding box center [585, 293] width 744 height 33
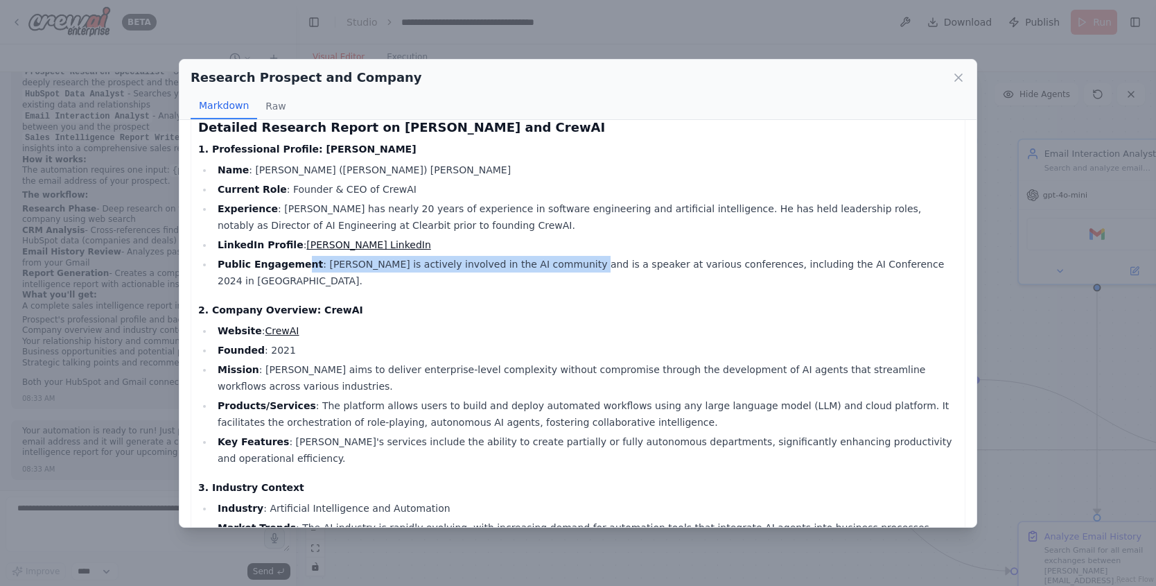
scroll to position [33, 0]
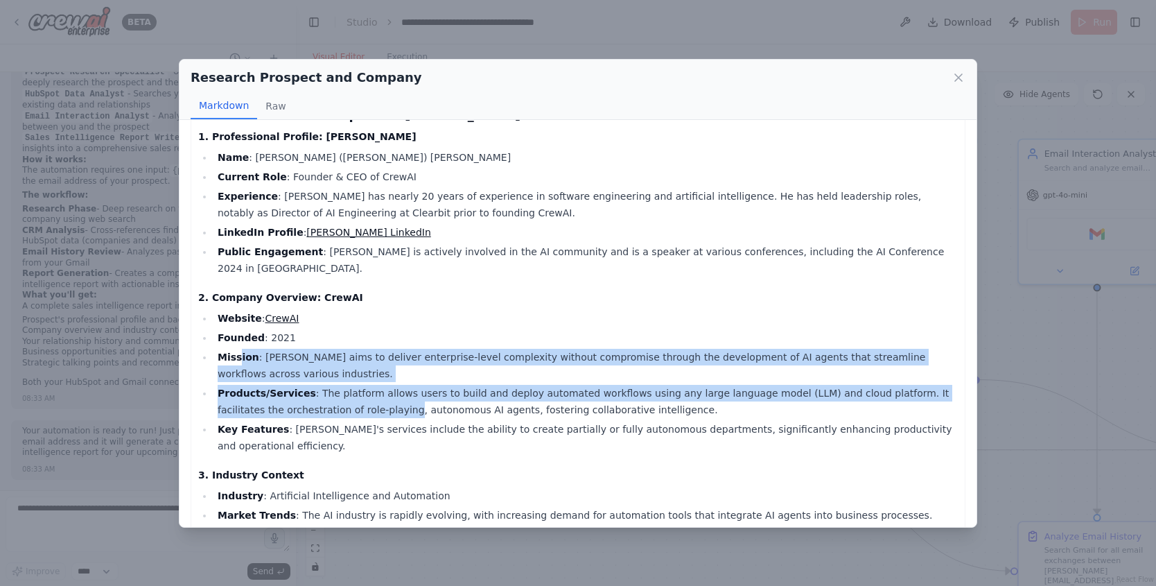
drag, startPoint x: 260, startPoint y: 349, endPoint x: 347, endPoint y: 403, distance: 102.1
click at [346, 401] on ul "Website : CrewAI Founded : 2021 Mission : CrewAI aims to deliver enterprise-lev…" at bounding box center [578, 382] width 760 height 144
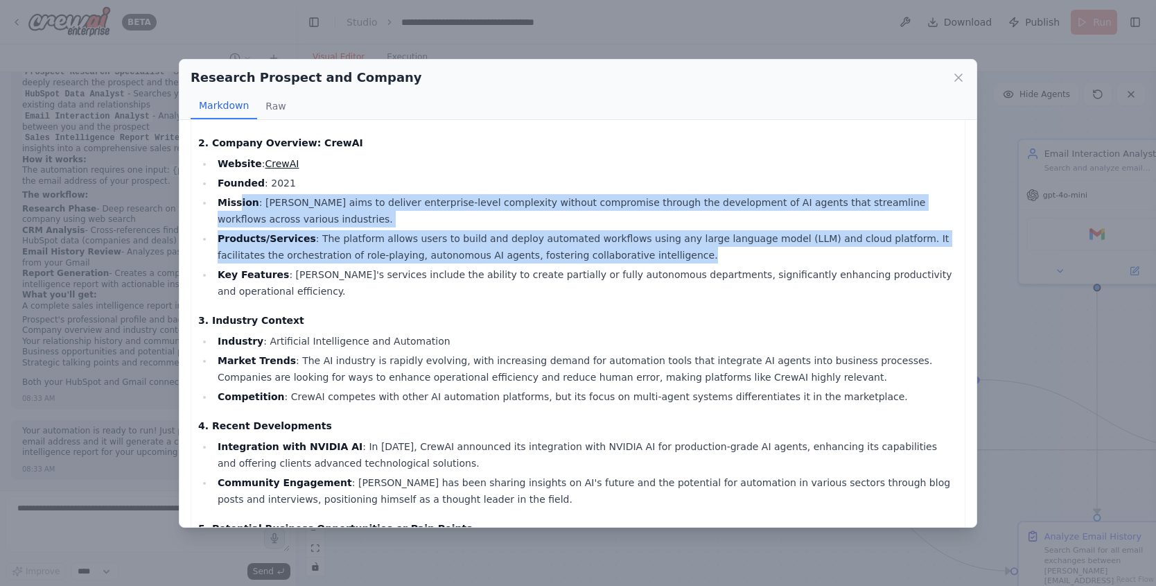
scroll to position [250, 0]
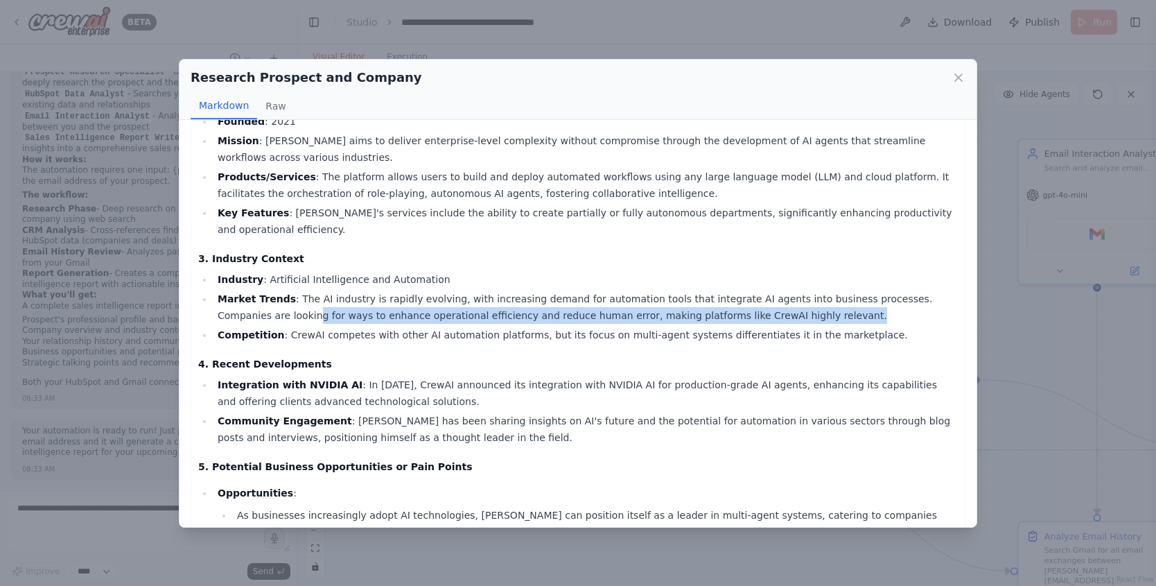
drag, startPoint x: 289, startPoint y: 304, endPoint x: 326, endPoint y: 319, distance: 40.4
click at [306, 309] on ul "Industry : Artificial Intelligence and Automation Market Trends : The AI indust…" at bounding box center [578, 307] width 760 height 72
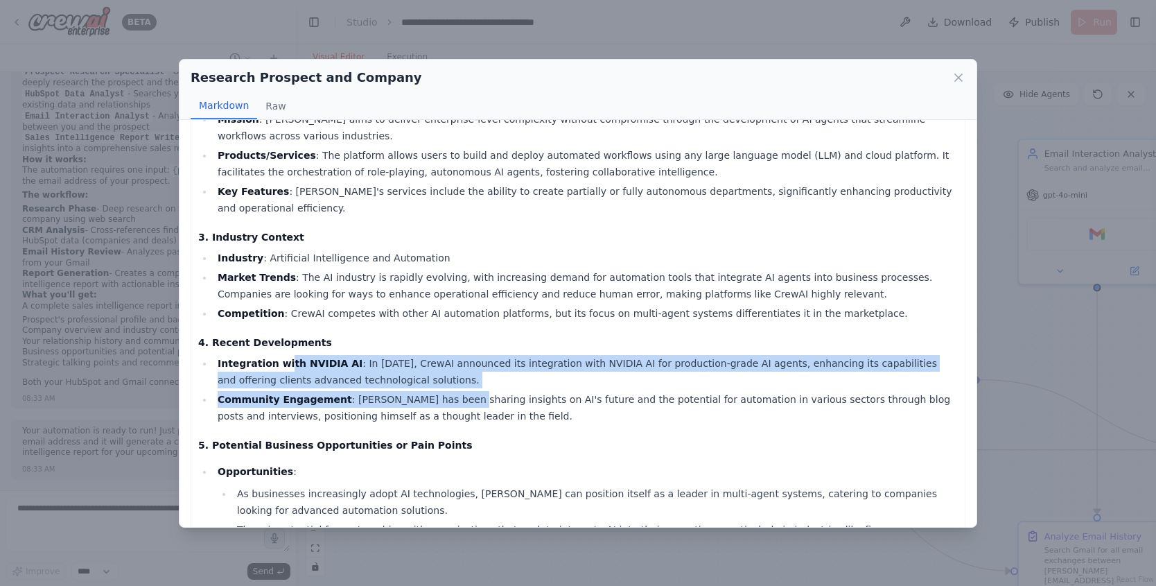
drag, startPoint x: 331, startPoint y: 349, endPoint x: 469, endPoint y: 389, distance: 143.7
click at [457, 386] on ul "Integration with NVIDIA AI : In March 2025, CrewAI announced its integration wi…" at bounding box center [578, 389] width 760 height 69
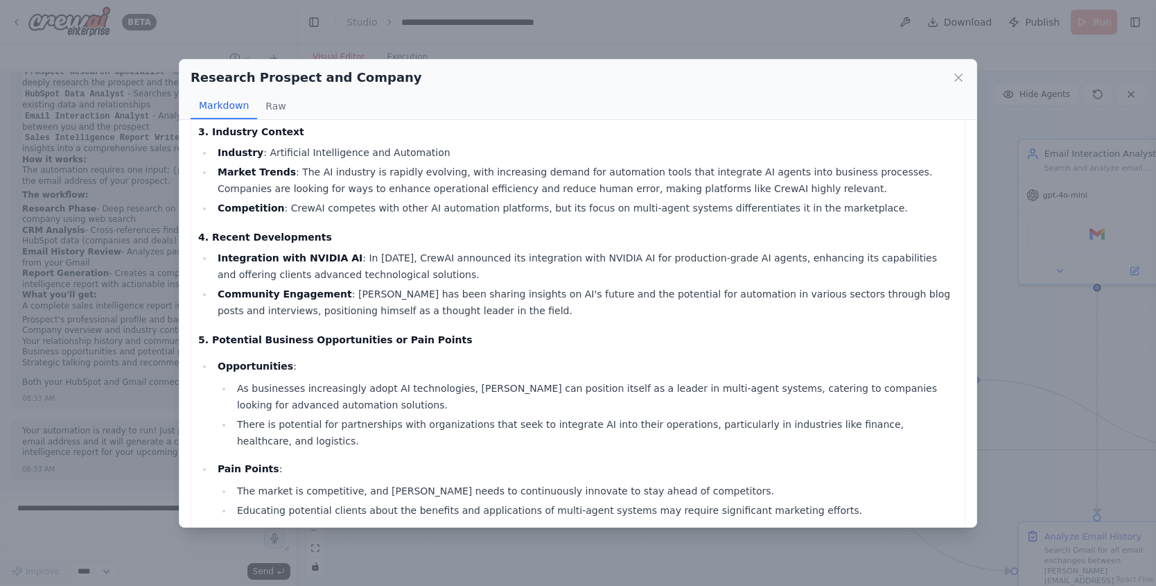
click at [1003, 127] on div "Research Prospect and Company Markdown Raw Detailed Research Report on João Mou…" at bounding box center [578, 293] width 1156 height 586
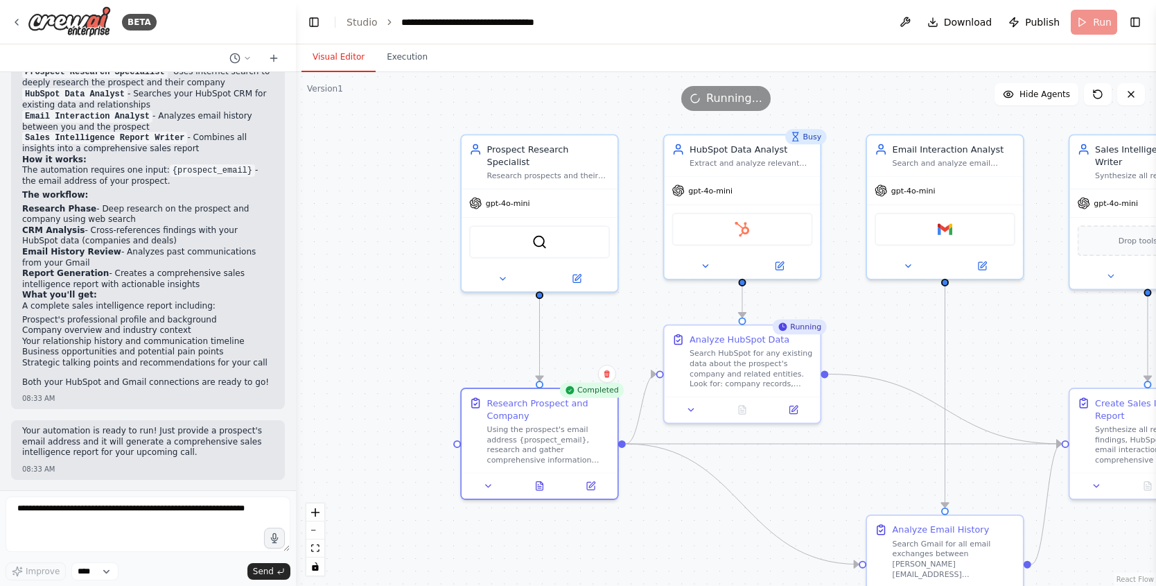
drag, startPoint x: 913, startPoint y: 487, endPoint x: 685, endPoint y: 469, distance: 228.0
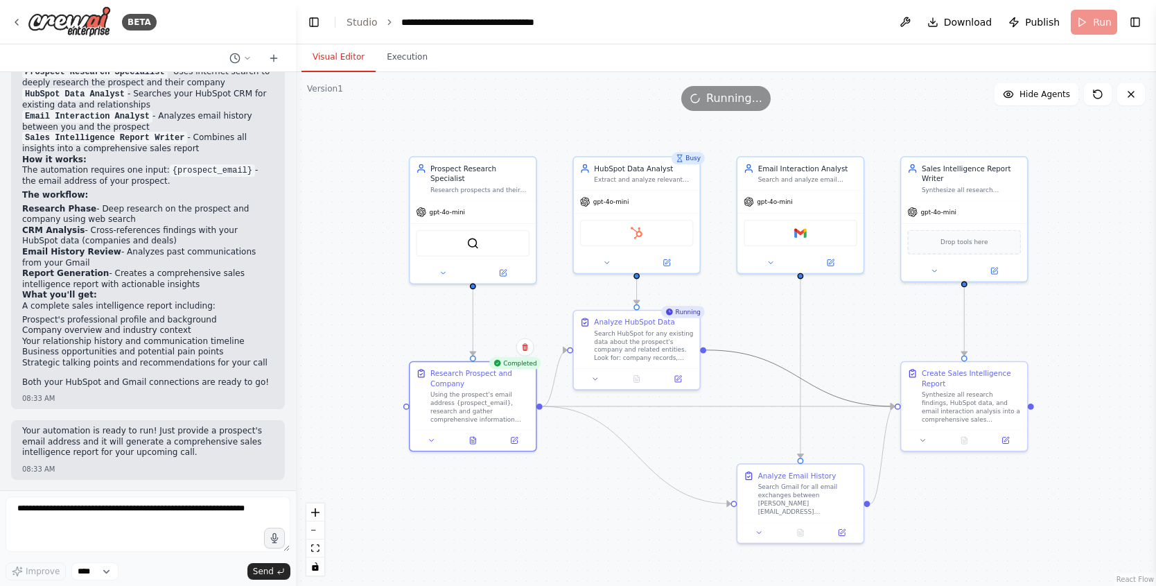
drag, startPoint x: 819, startPoint y: 383, endPoint x: 784, endPoint y: 369, distance: 37.3
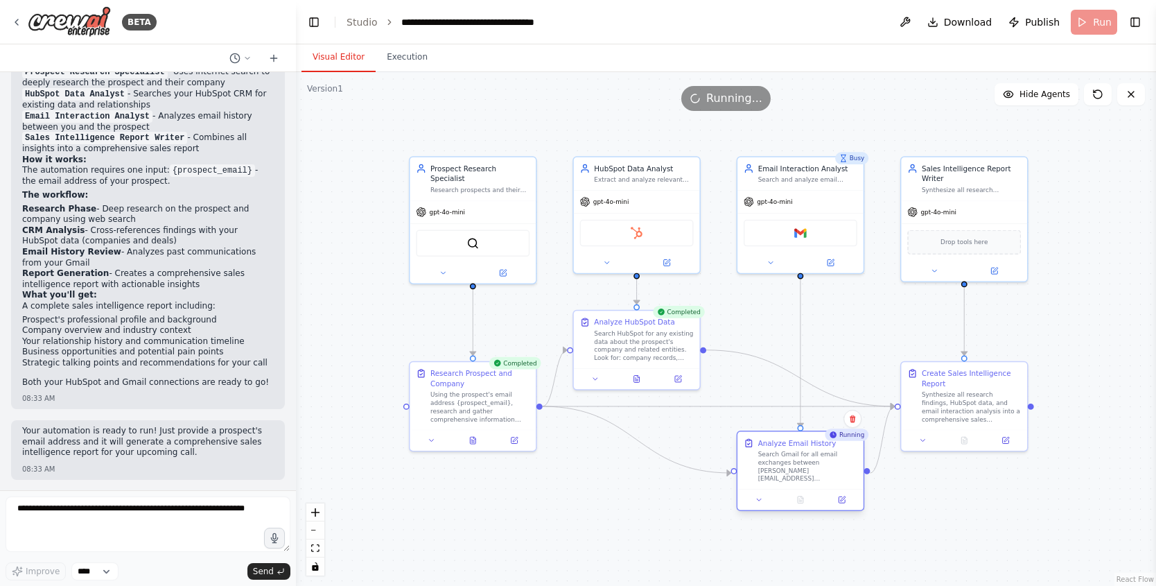
drag, startPoint x: 810, startPoint y: 477, endPoint x: 809, endPoint y: 446, distance: 30.5
click at [809, 446] on div "Analyze Email History" at bounding box center [797, 442] width 78 height 10
click at [994, 490] on div ".deletable-edge-delete-btn { width: 20px; height: 20px; border: 0px solid #ffff…" at bounding box center [726, 329] width 860 height 514
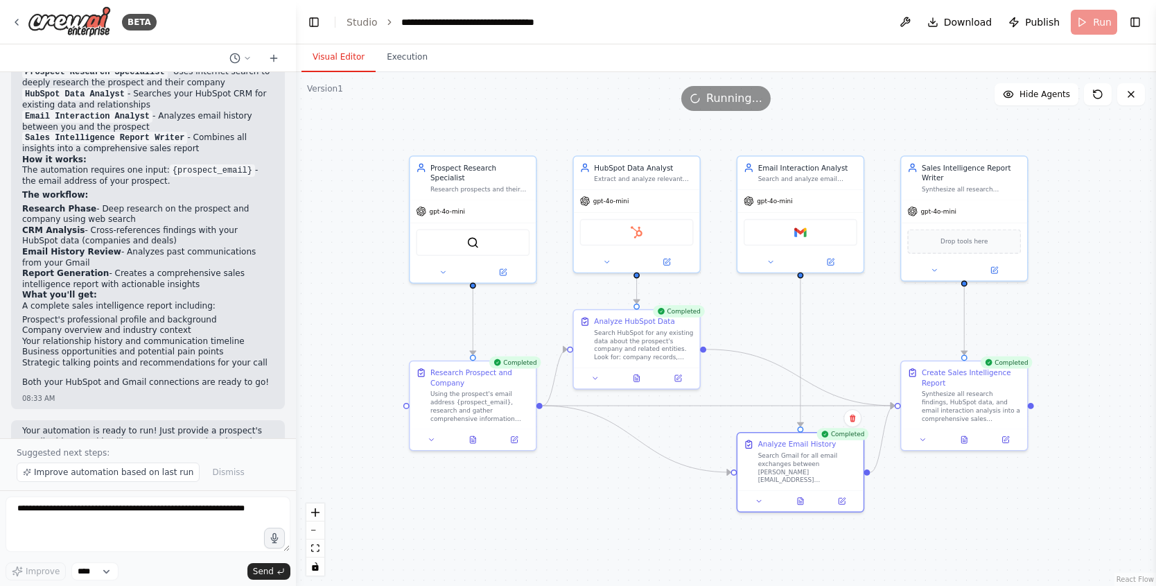
scroll to position [1327, 0]
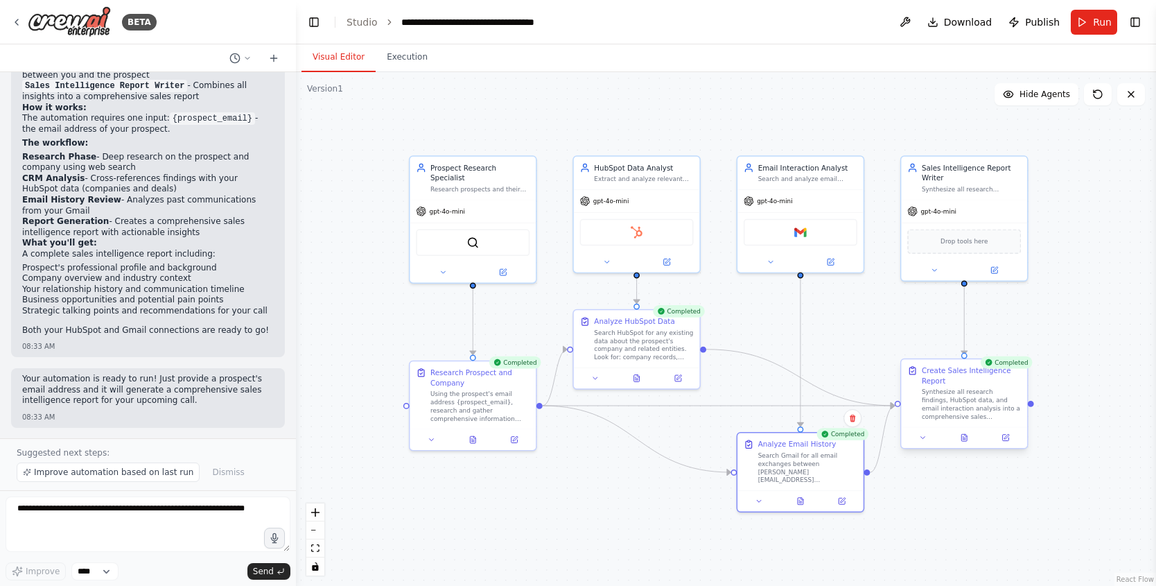
click at [961, 444] on div at bounding box center [964, 437] width 126 height 21
click at [961, 440] on icon at bounding box center [964, 437] width 8 height 8
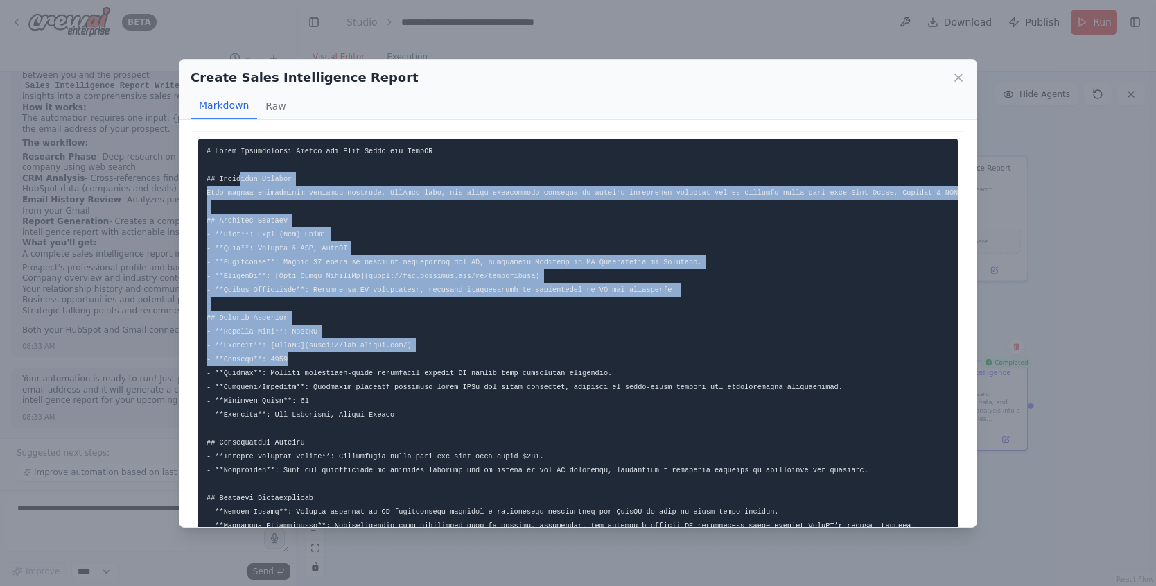
drag, startPoint x: 240, startPoint y: 176, endPoint x: 371, endPoint y: 379, distance: 241.6
click at [365, 355] on pre at bounding box center [578, 456] width 760 height 635
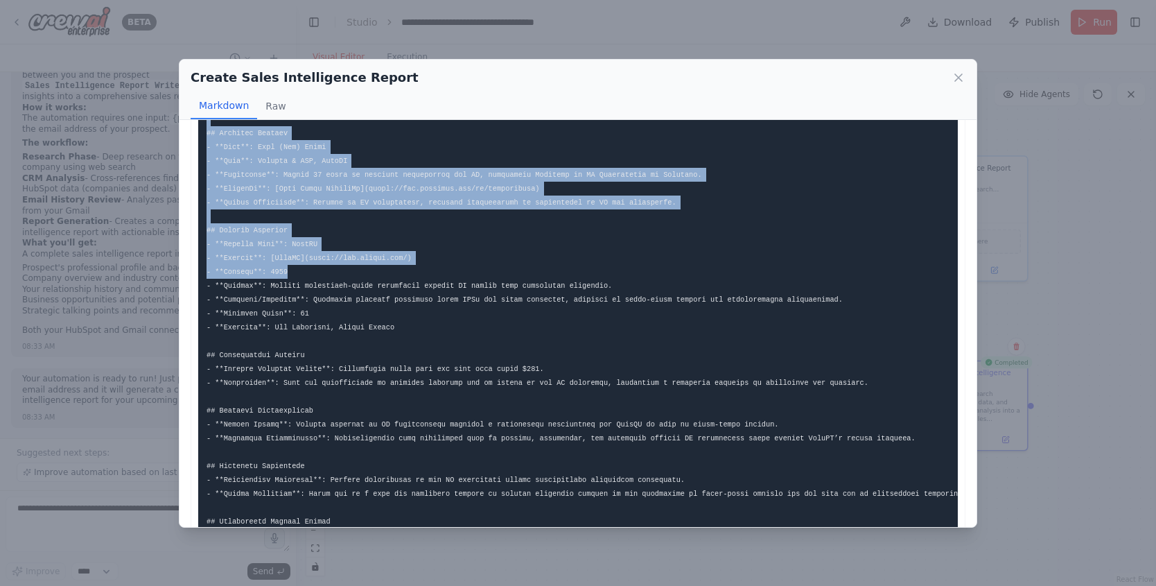
scroll to position [96, 0]
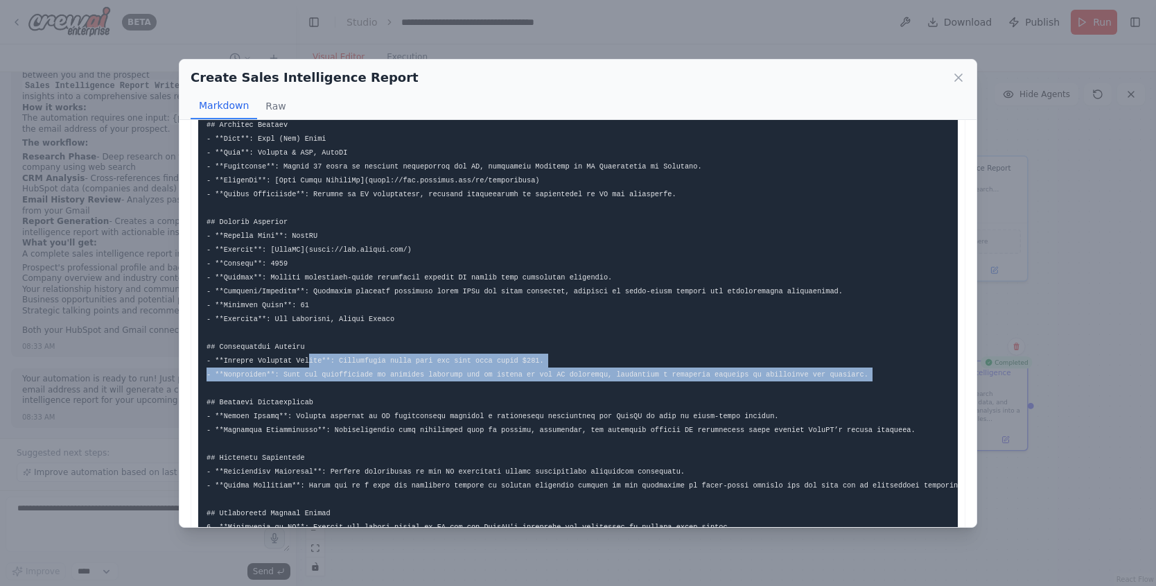
drag, startPoint x: 308, startPoint y: 357, endPoint x: 347, endPoint y: 383, distance: 46.3
click at [347, 383] on pre at bounding box center [578, 360] width 760 height 635
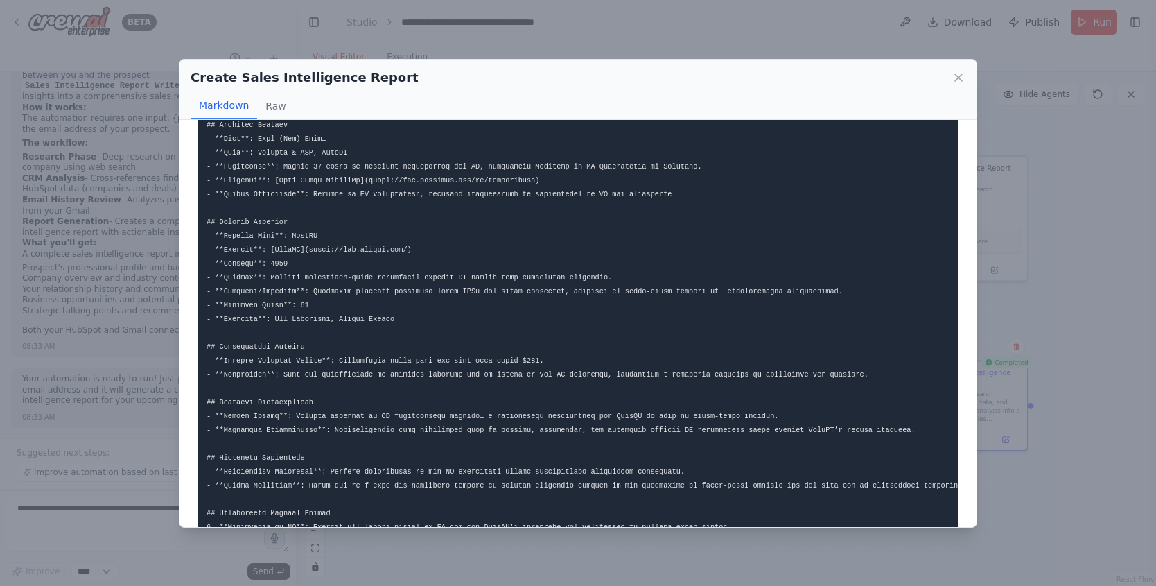
click at [1021, 228] on div "Create Sales Intelligence Report Markdown Raw ... Show more Not valid JSON" at bounding box center [578, 293] width 1156 height 586
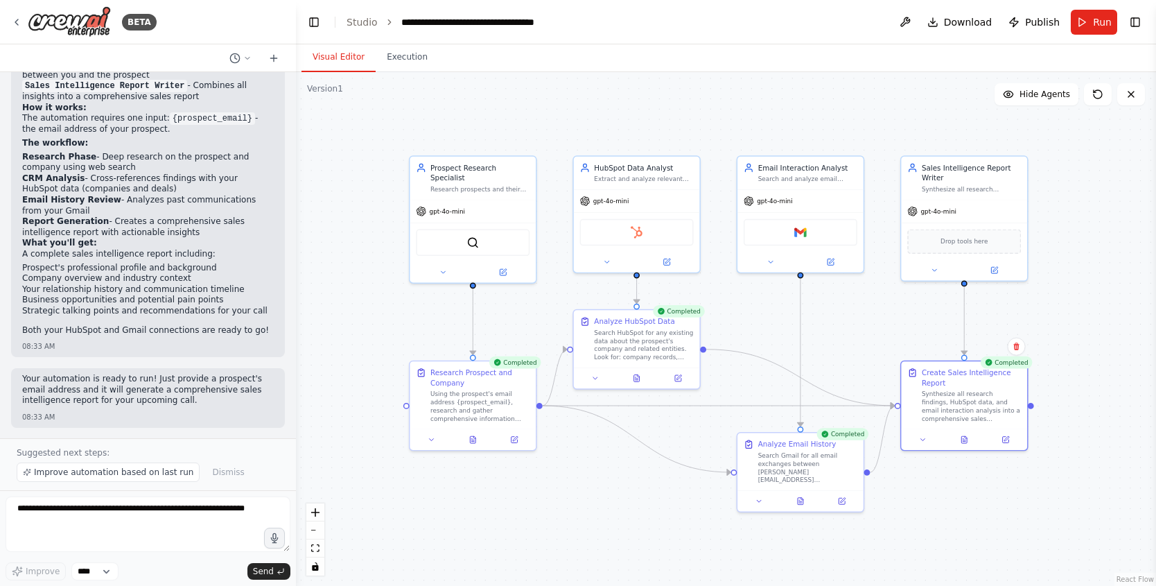
click at [9, 23] on div "BETA" at bounding box center [148, 22] width 296 height 44
click at [14, 21] on icon at bounding box center [16, 22] width 11 height 11
click at [18, 24] on icon at bounding box center [16, 22] width 11 height 11
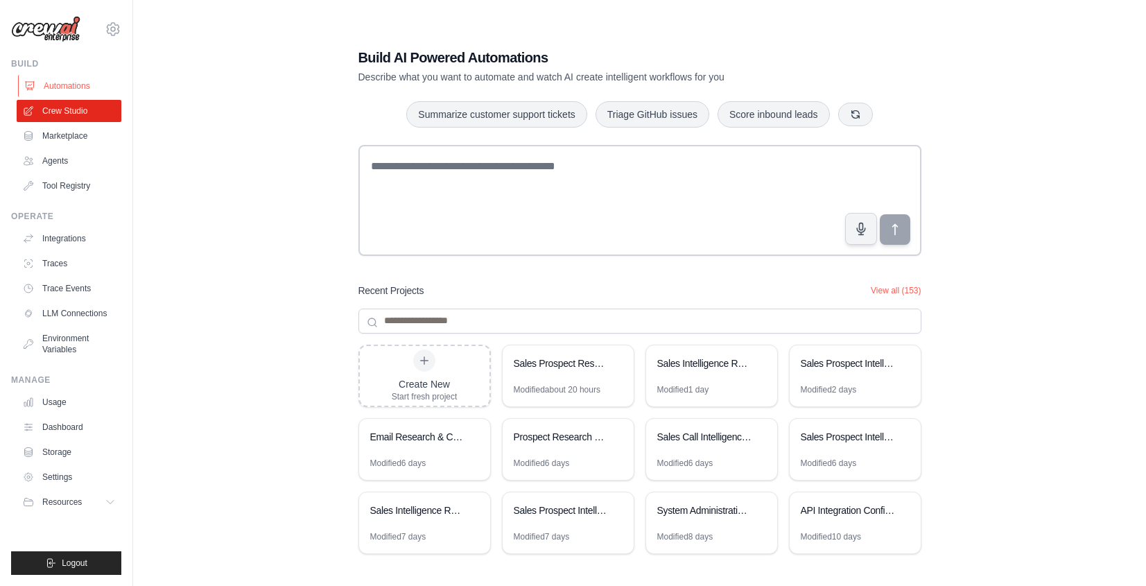
click at [55, 89] on link "Automations" at bounding box center [70, 86] width 105 height 22
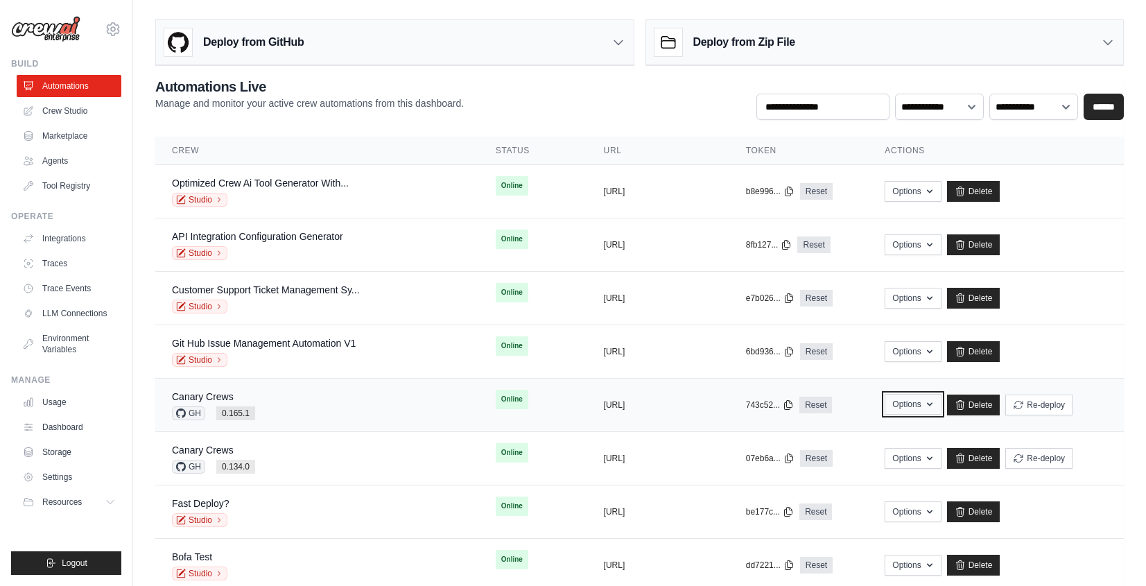
click at [919, 408] on button "Options" at bounding box center [912, 404] width 56 height 21
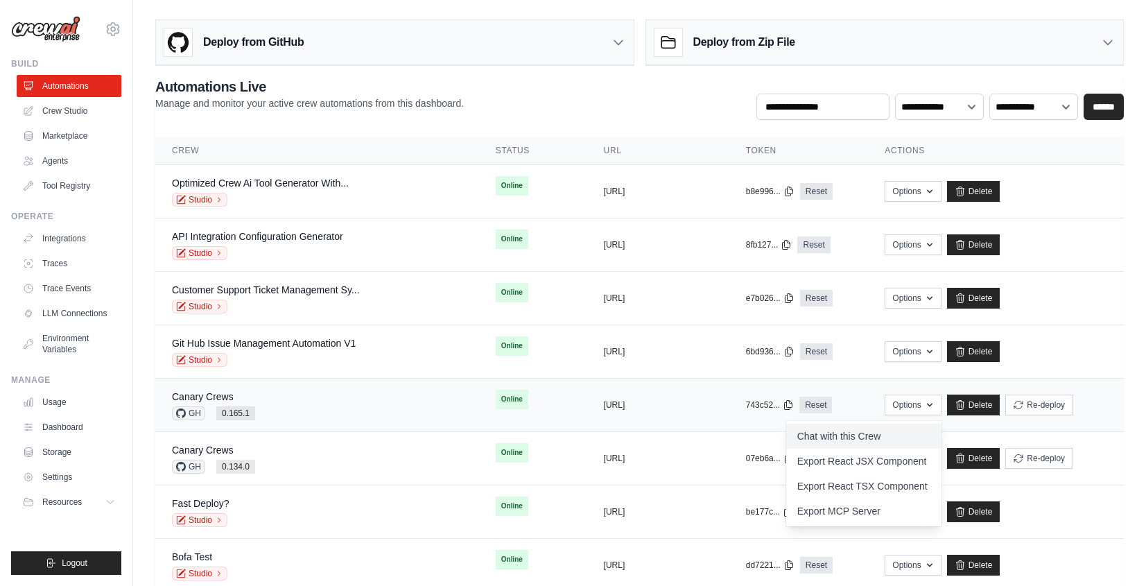
click at [856, 437] on link "Chat with this Crew" at bounding box center [863, 435] width 155 height 25
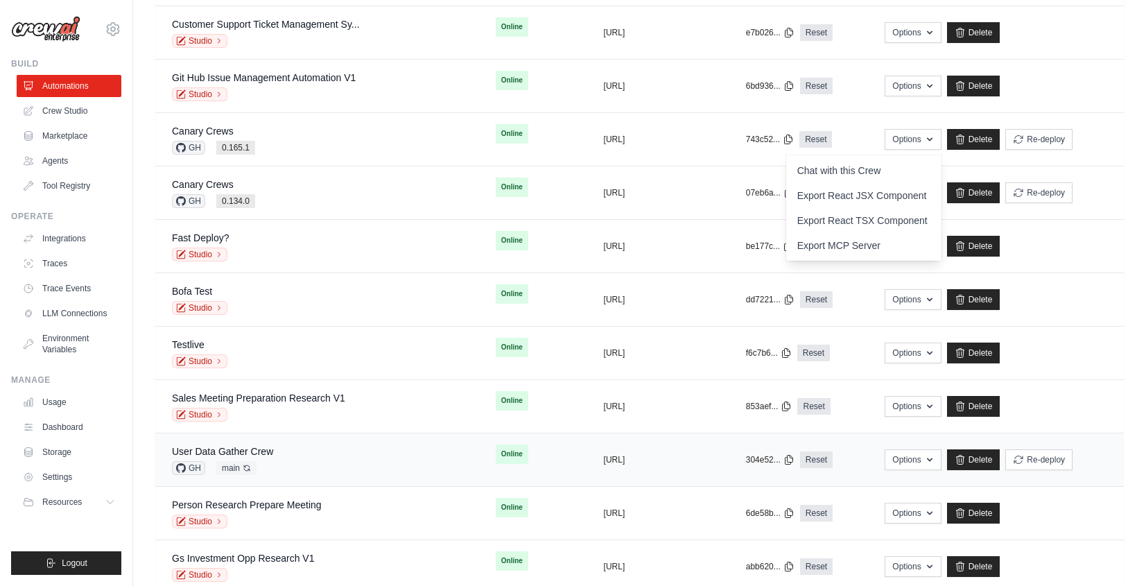
scroll to position [267, 0]
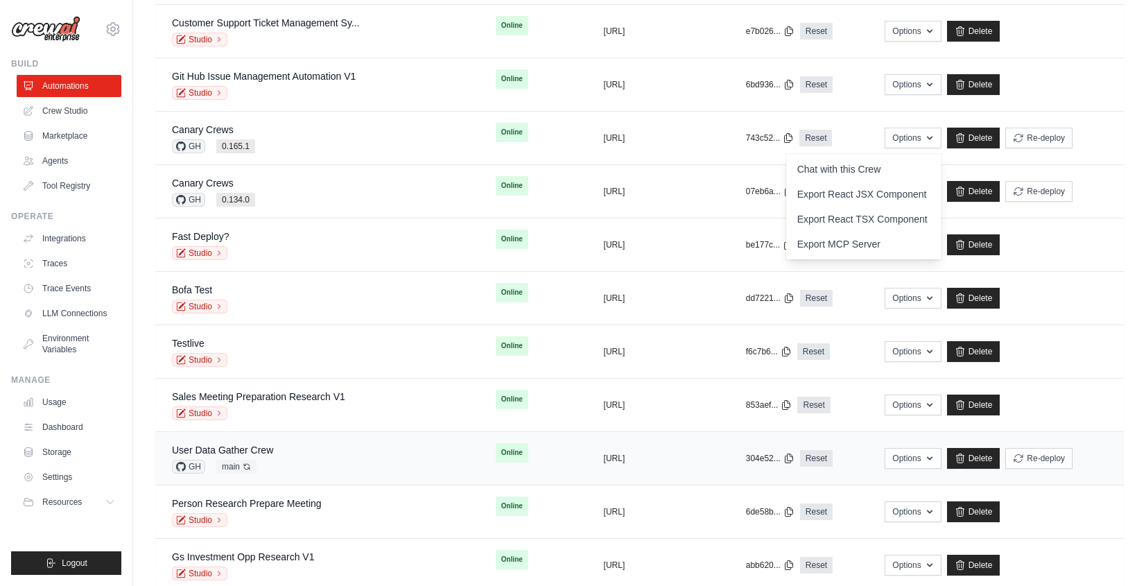
click at [263, 457] on div "User Data Gather Crew GH main Auto-deploy enabled" at bounding box center [222, 458] width 101 height 30
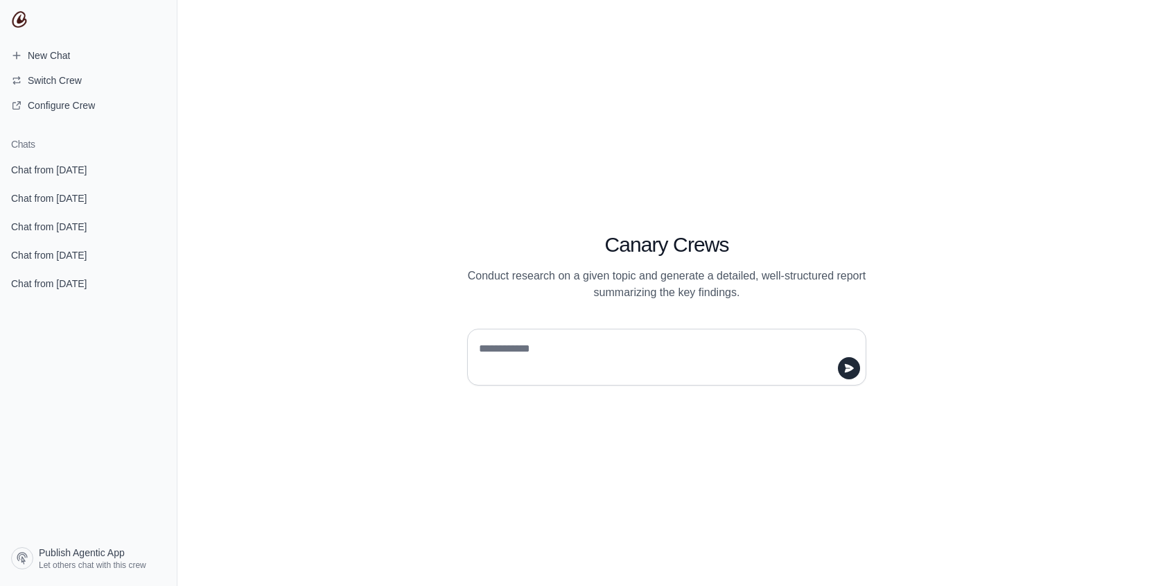
click at [557, 340] on textarea at bounding box center [662, 357] width 373 height 39
type textarea "**"
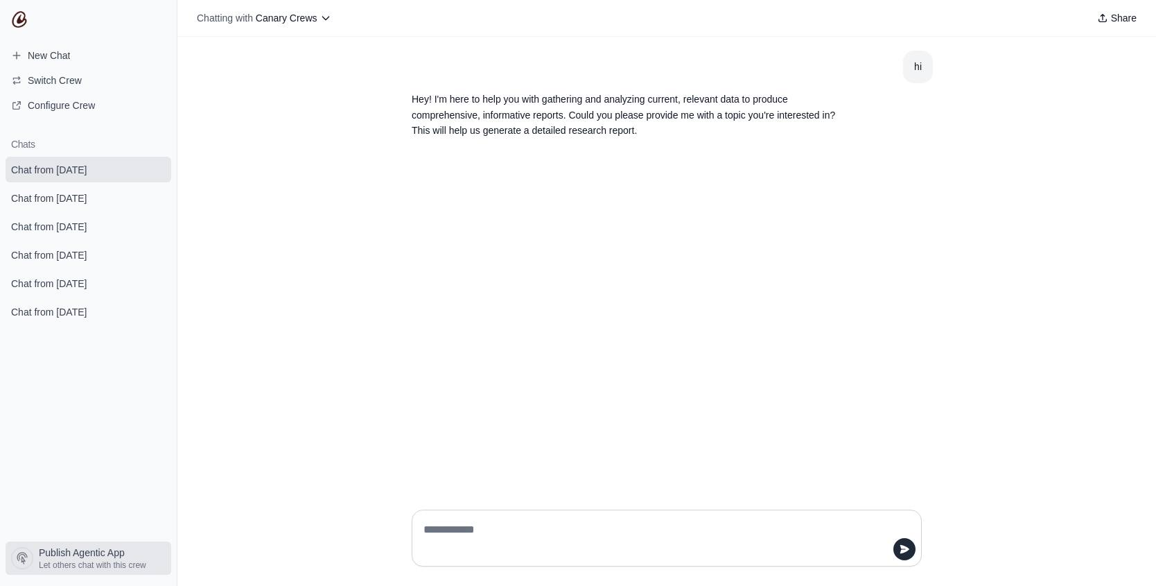
click at [35, 555] on span "Publish Agentic App Let others chat with this crew" at bounding box center [83, 557] width 166 height 25
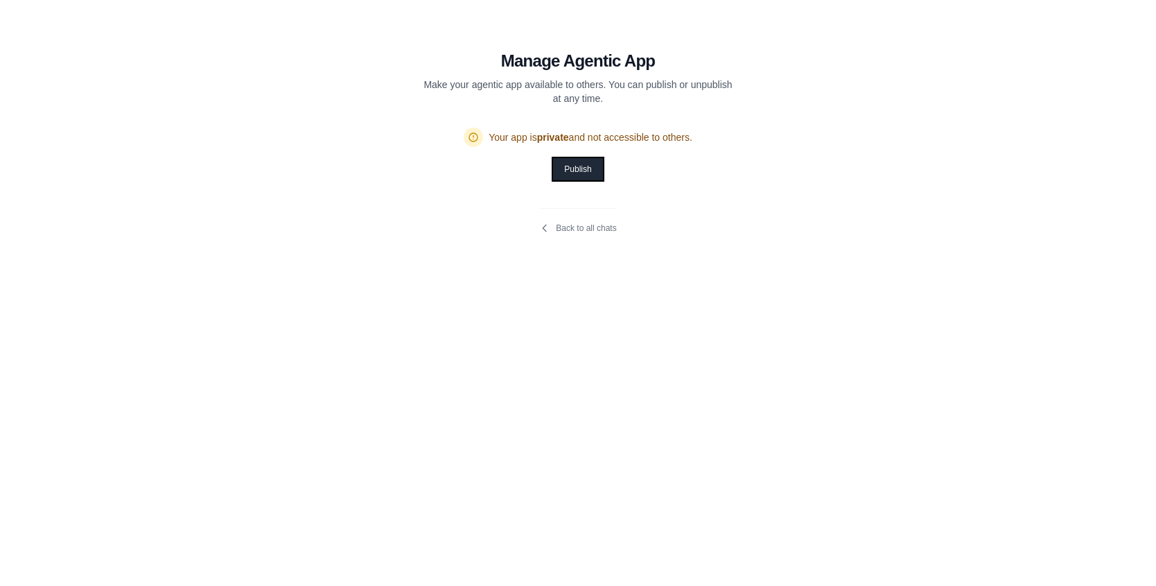
click at [588, 168] on button "Publish" at bounding box center [577, 169] width 49 height 22
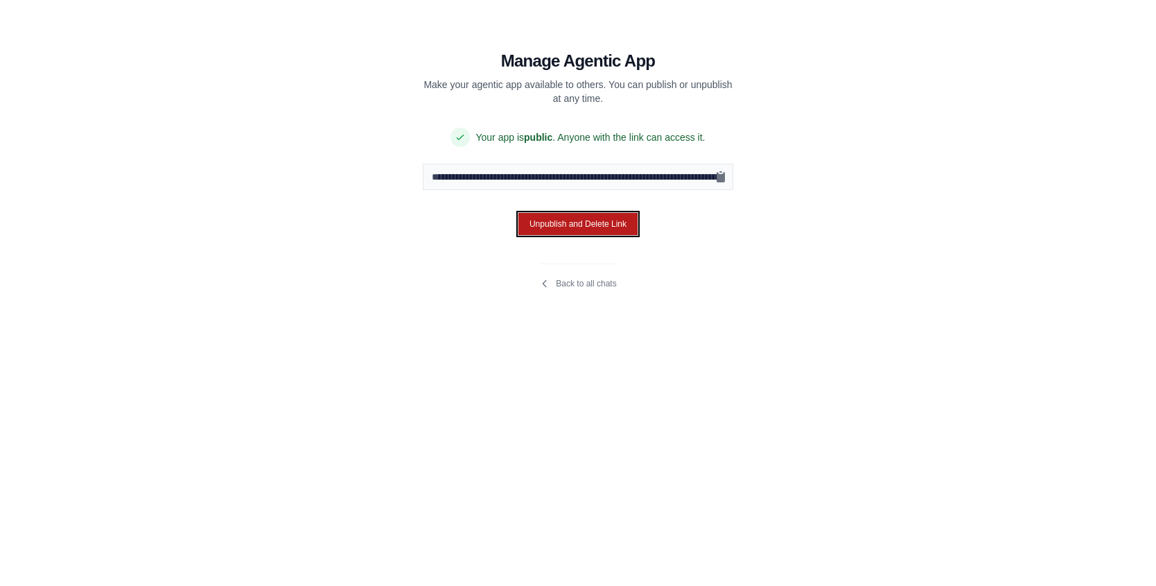
click at [623, 218] on button "Unpublish and Delete Link" at bounding box center [578, 224] width 121 height 24
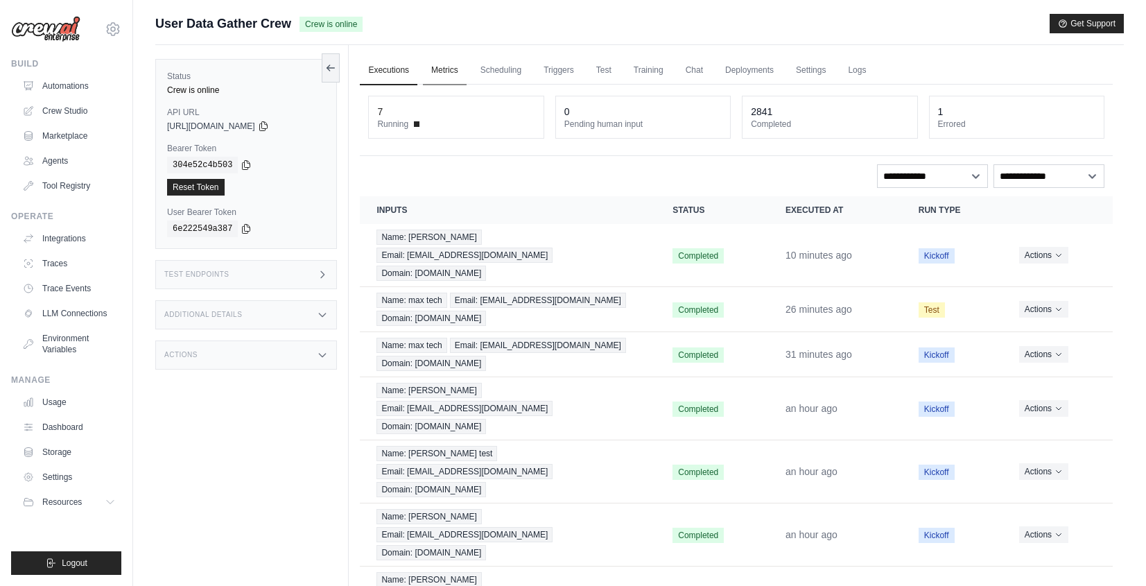
click at [442, 71] on link "Metrics" at bounding box center [445, 70] width 44 height 29
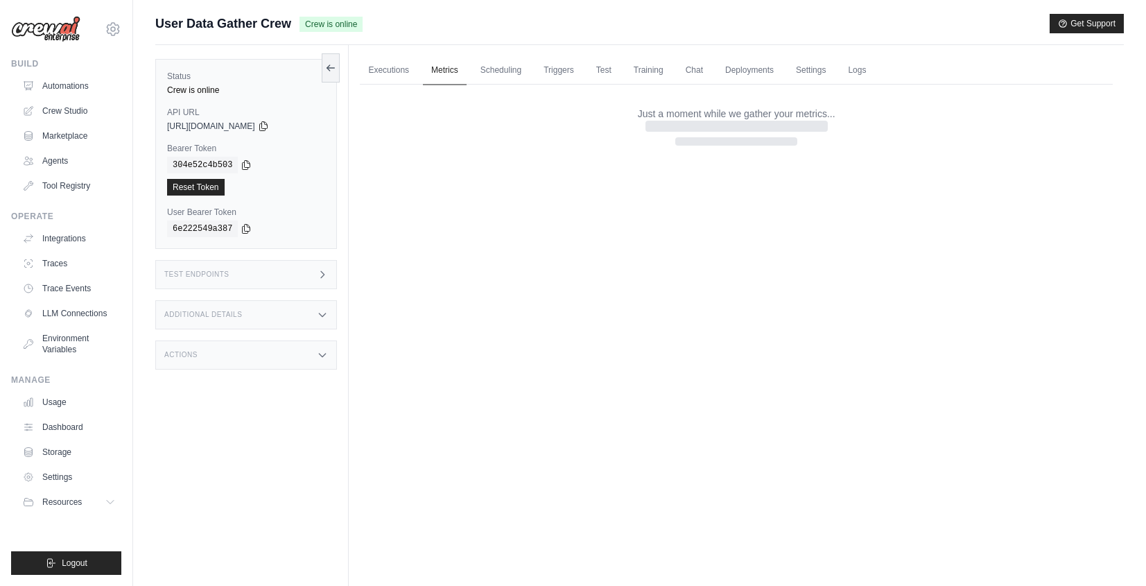
click at [442, 71] on link "Metrics" at bounding box center [445, 70] width 44 height 29
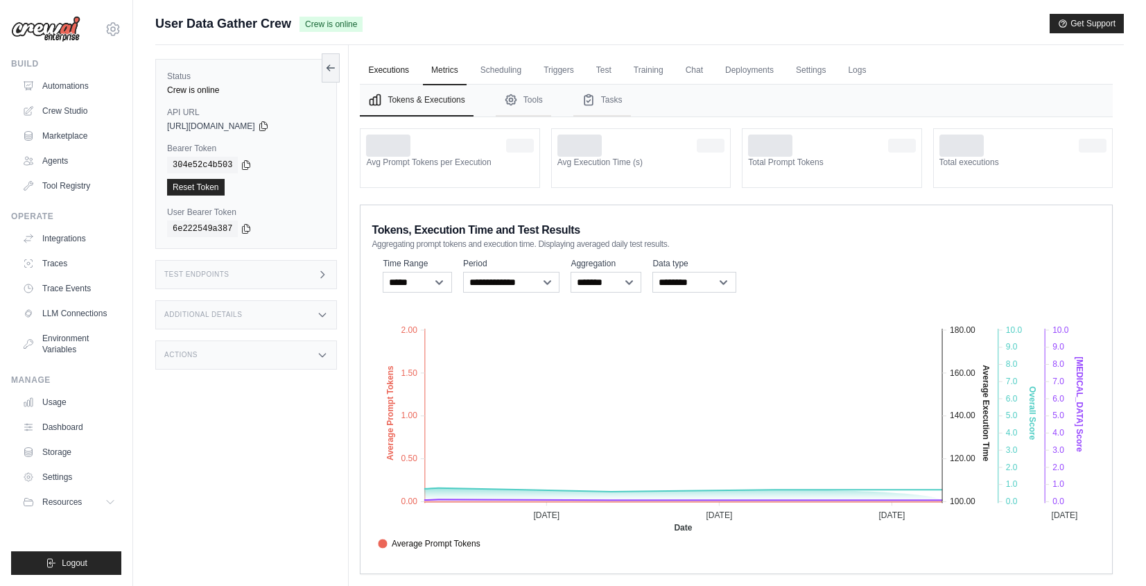
click at [376, 72] on link "Executions" at bounding box center [389, 70] width 58 height 29
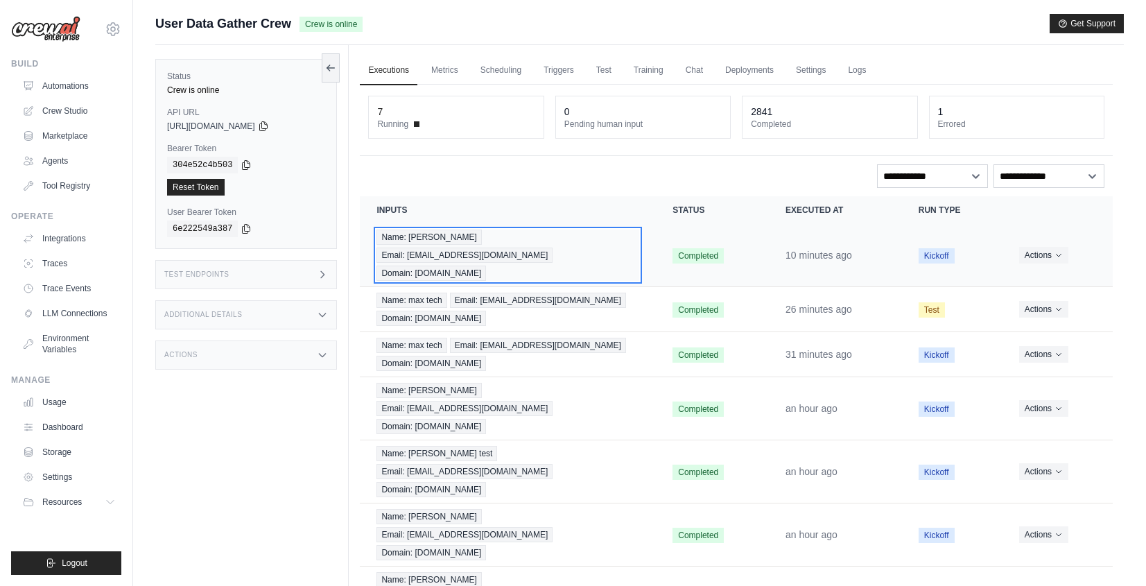
click at [620, 243] on div "Name: Max Obes Email: max.oberbrunner@praxent.com Domain: praxent.com" at bounding box center [507, 254] width 263 height 51
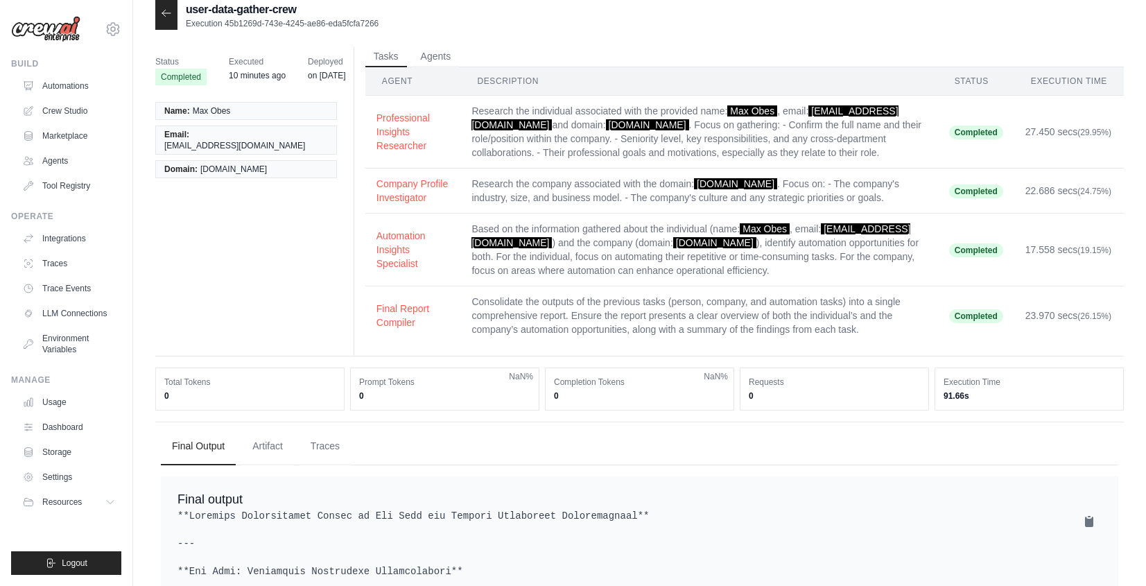
scroll to position [275, 0]
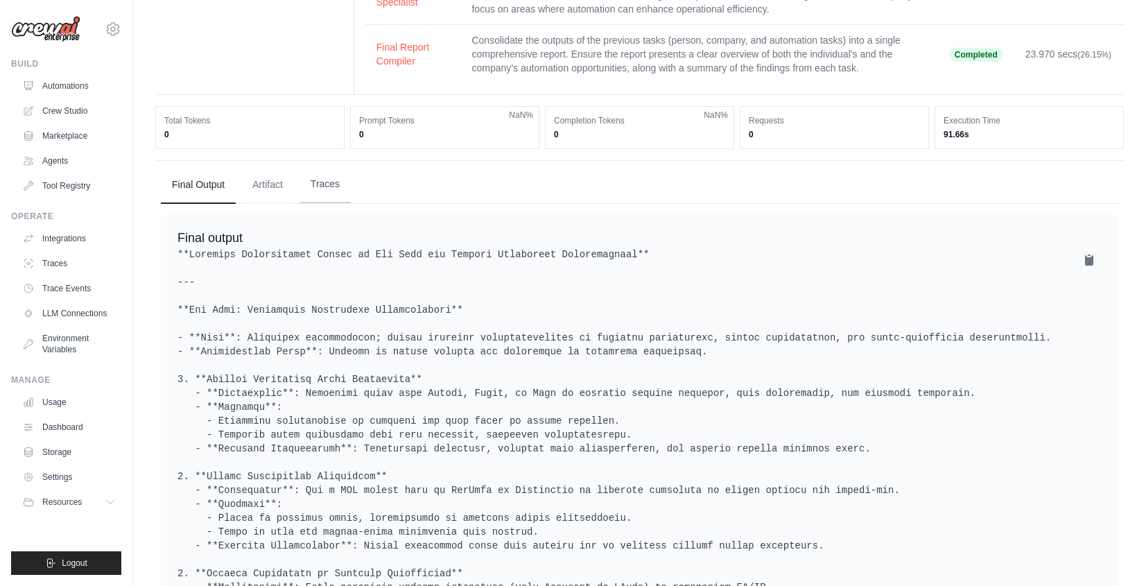
click at [315, 202] on button "Traces" at bounding box center [324, 184] width 51 height 37
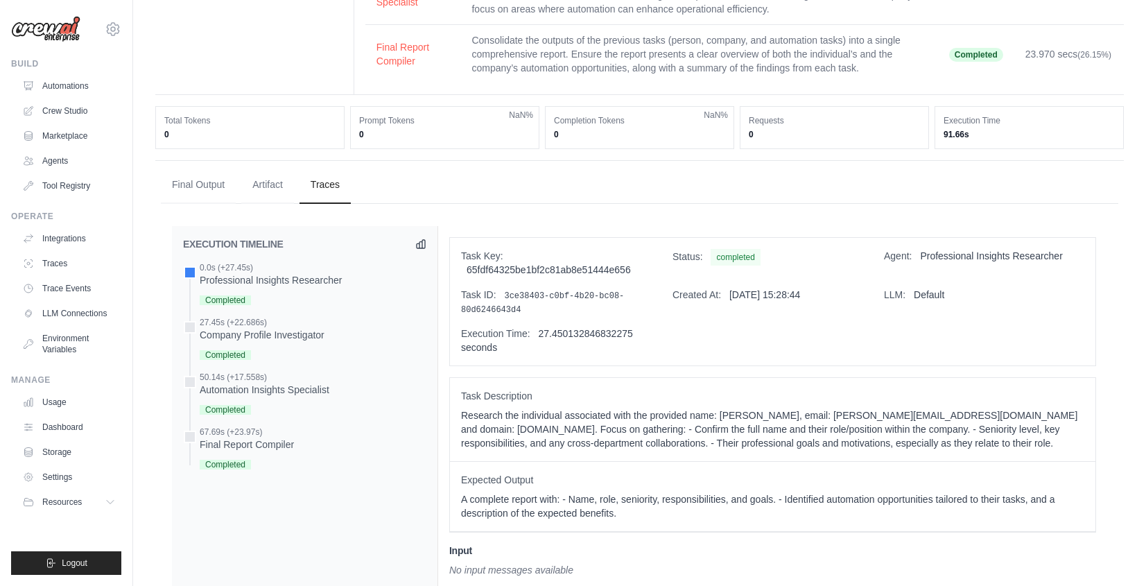
scroll to position [378, 0]
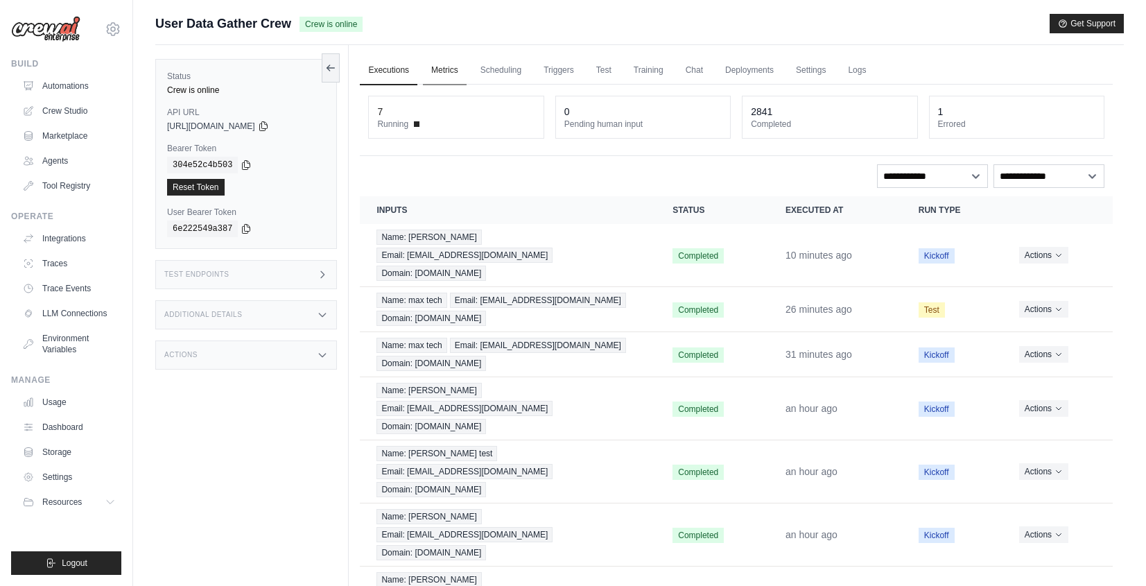
click at [431, 76] on link "Metrics" at bounding box center [445, 70] width 44 height 29
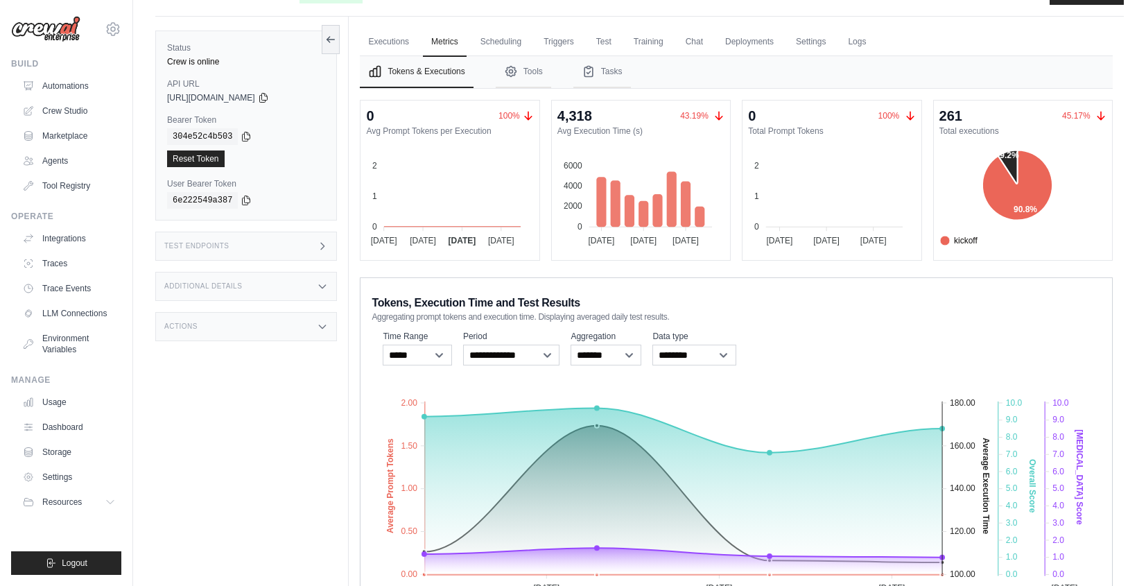
scroll to position [28, 0]
click at [542, 75] on button "Tools" at bounding box center [523, 72] width 55 height 32
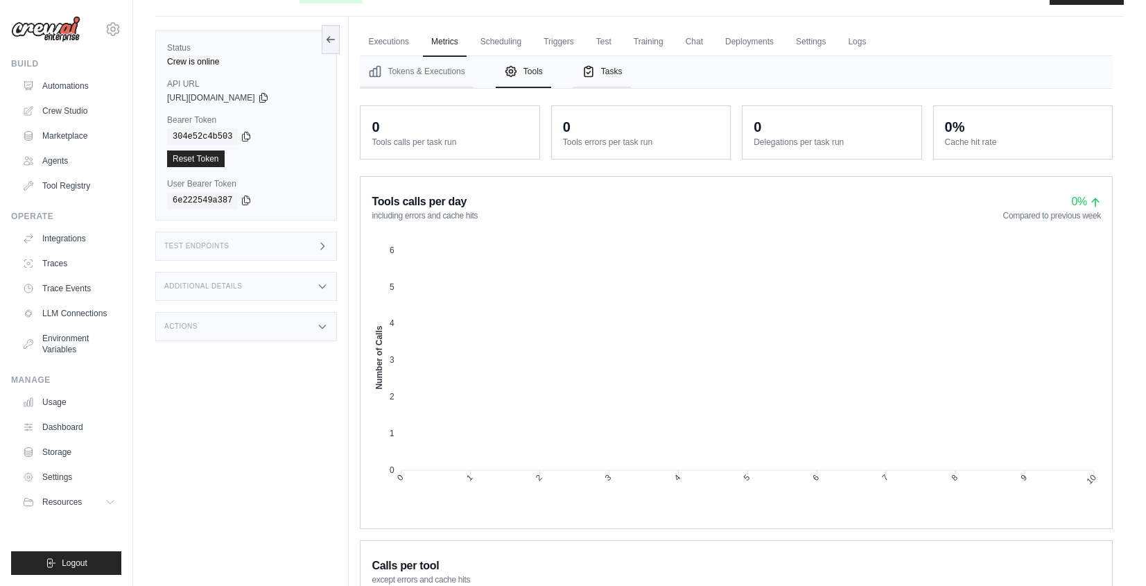
click at [607, 79] on button "Tasks" at bounding box center [602, 72] width 58 height 32
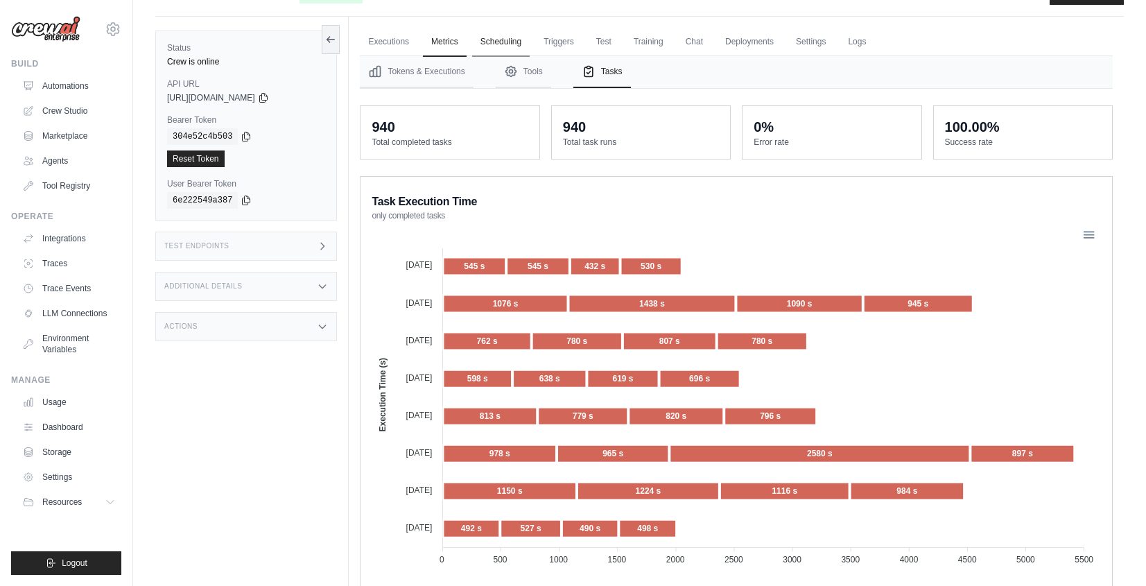
click at [491, 44] on link "Scheduling" at bounding box center [501, 42] width 58 height 29
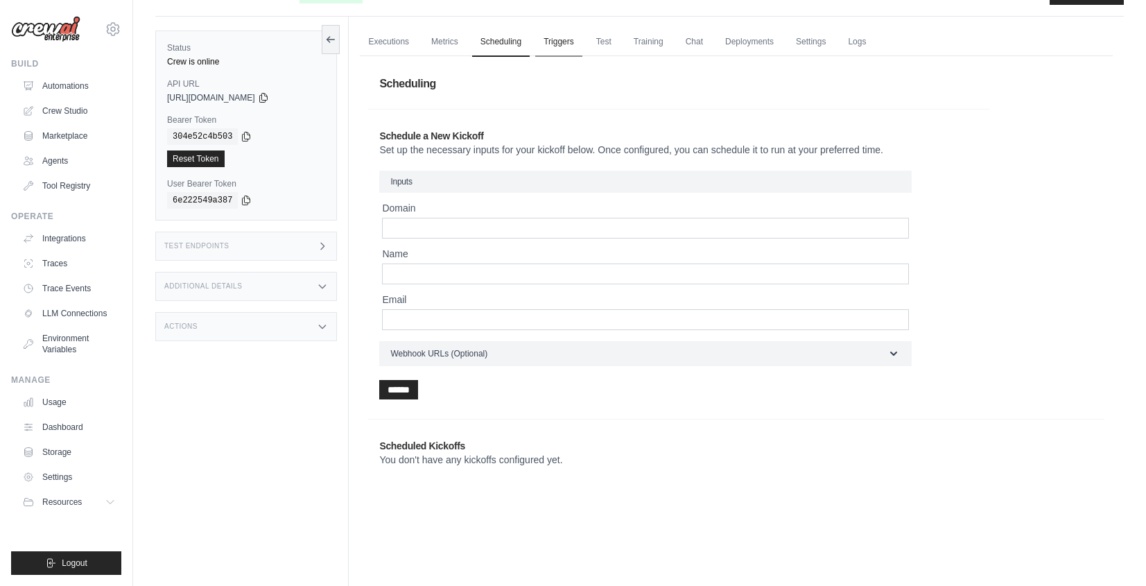
click at [557, 47] on link "Triggers" at bounding box center [558, 42] width 47 height 29
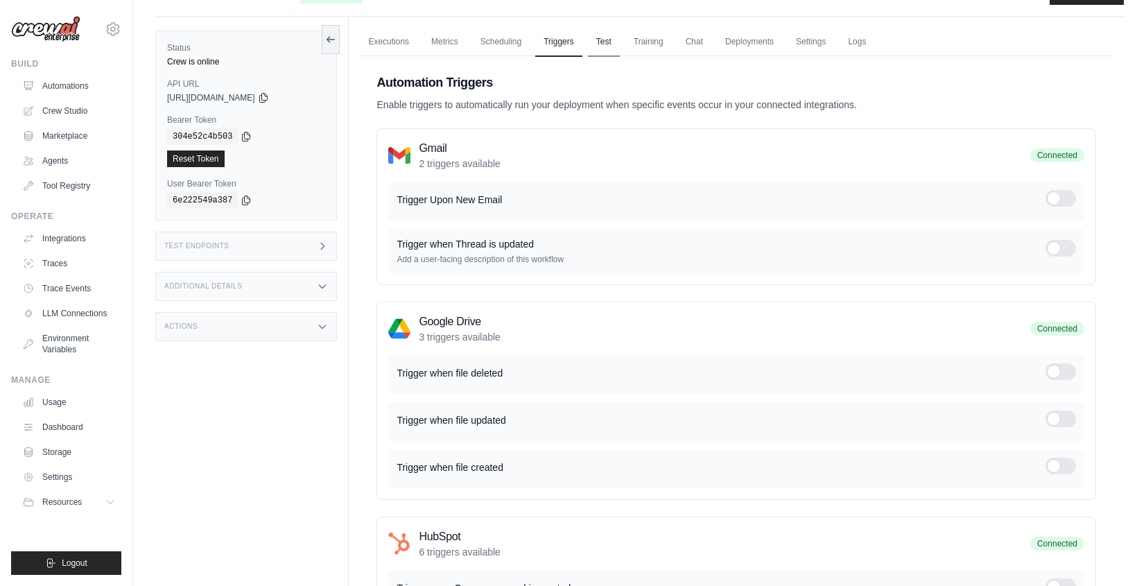
click at [602, 37] on link "Test" at bounding box center [604, 42] width 32 height 29
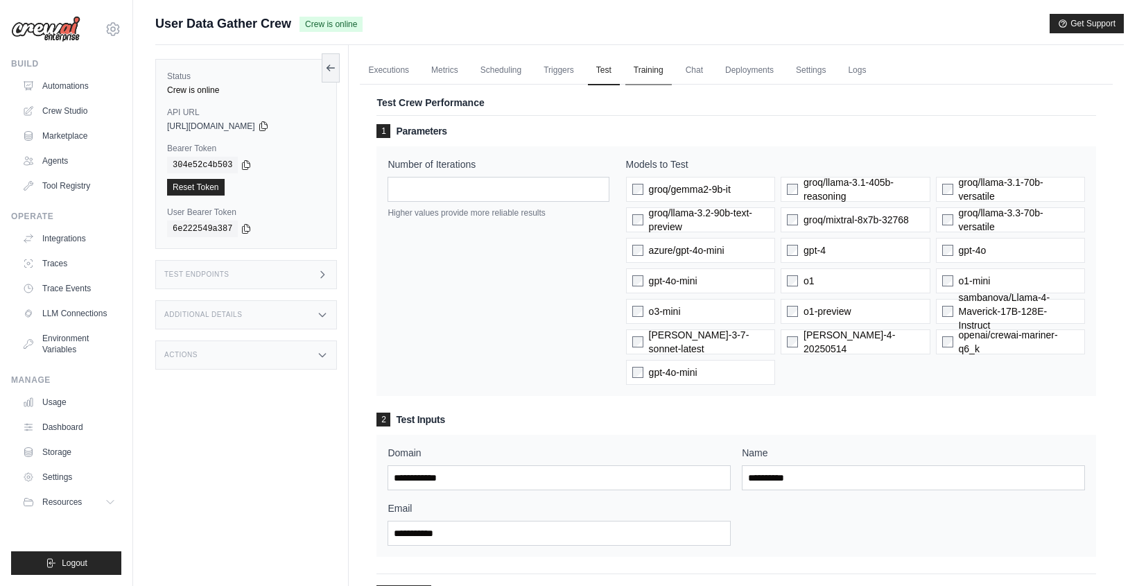
click at [647, 73] on link "Training" at bounding box center [648, 70] width 46 height 29
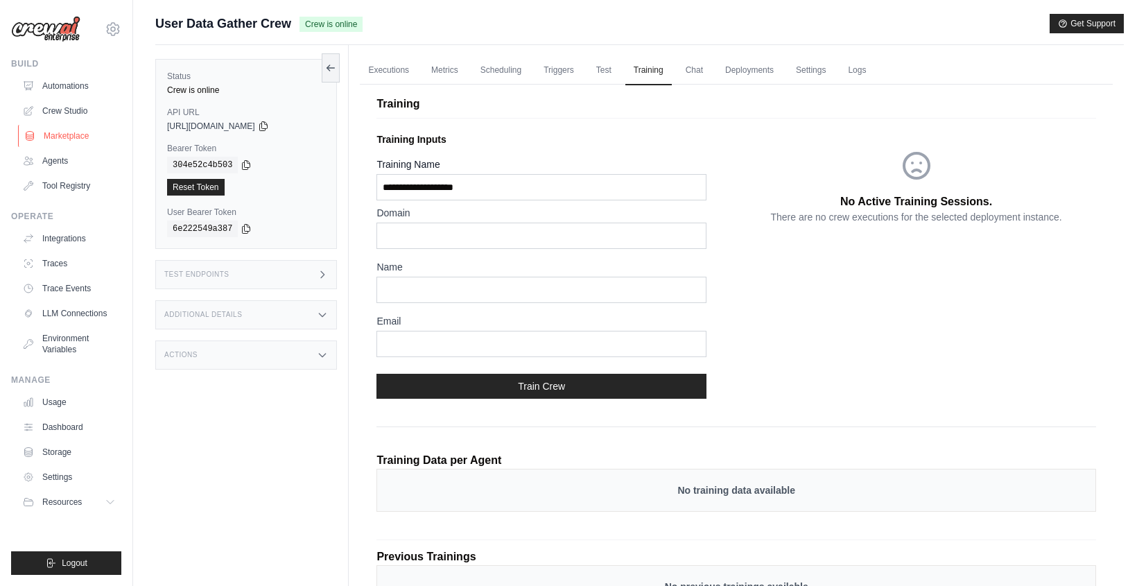
click at [69, 135] on link "Marketplace" at bounding box center [70, 136] width 105 height 22
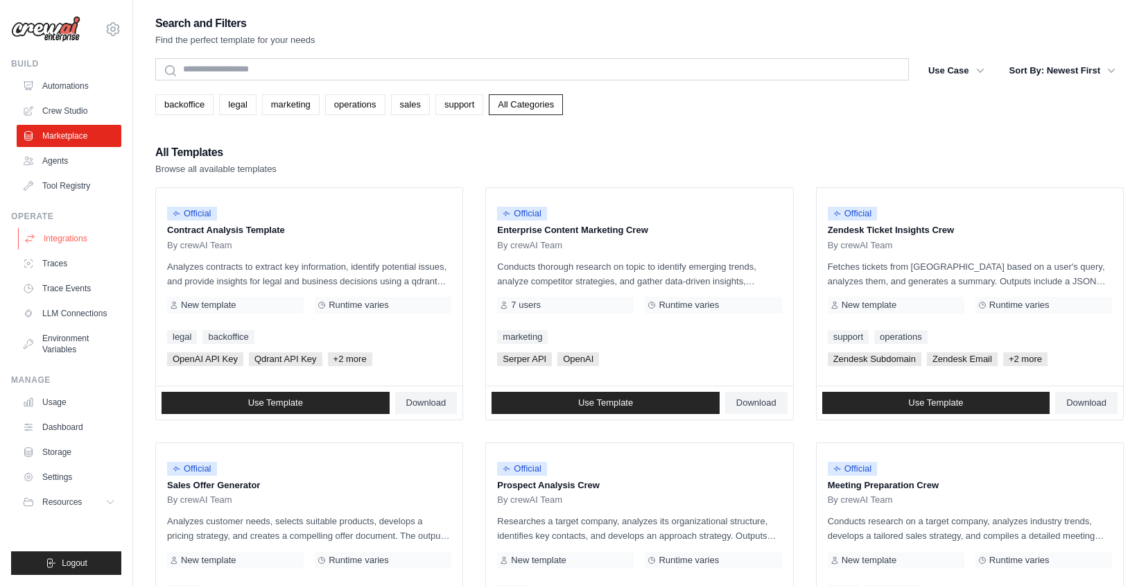
click at [78, 234] on link "Integrations" at bounding box center [70, 238] width 105 height 22
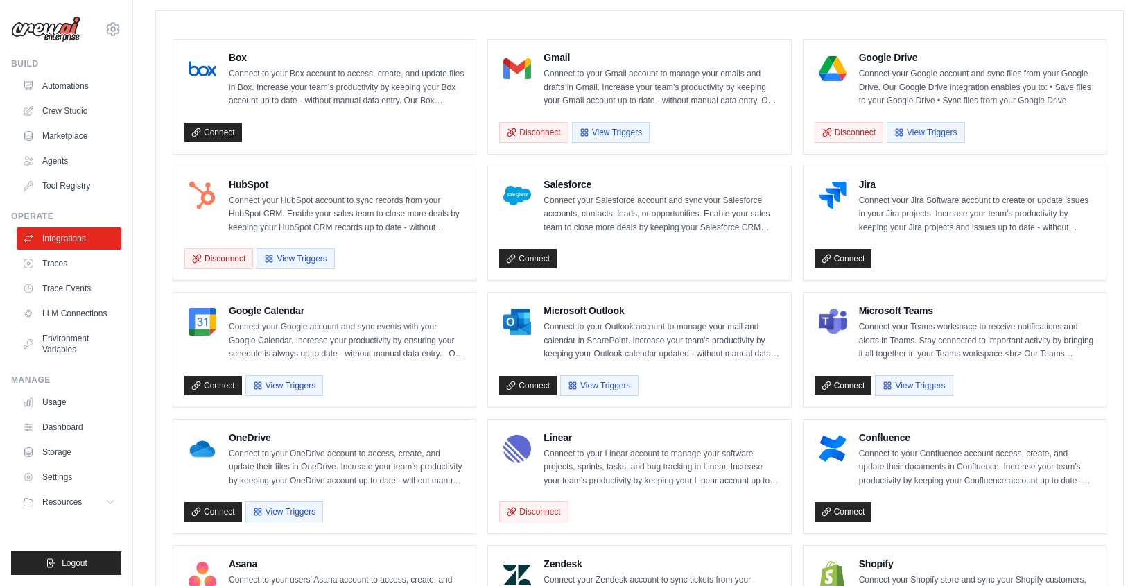
scroll to position [576, 0]
